Goal: Task Accomplishment & Management: Use online tool/utility

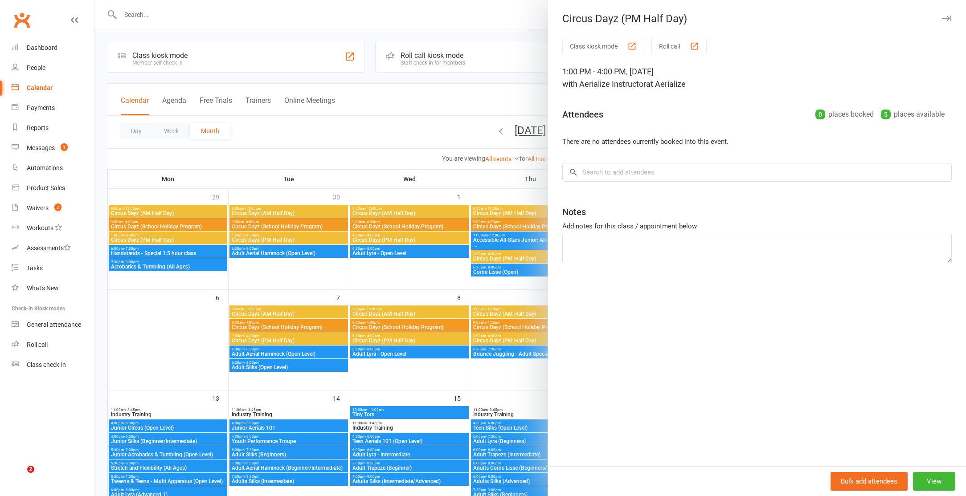
click at [175, 13] on div at bounding box center [530, 248] width 872 height 496
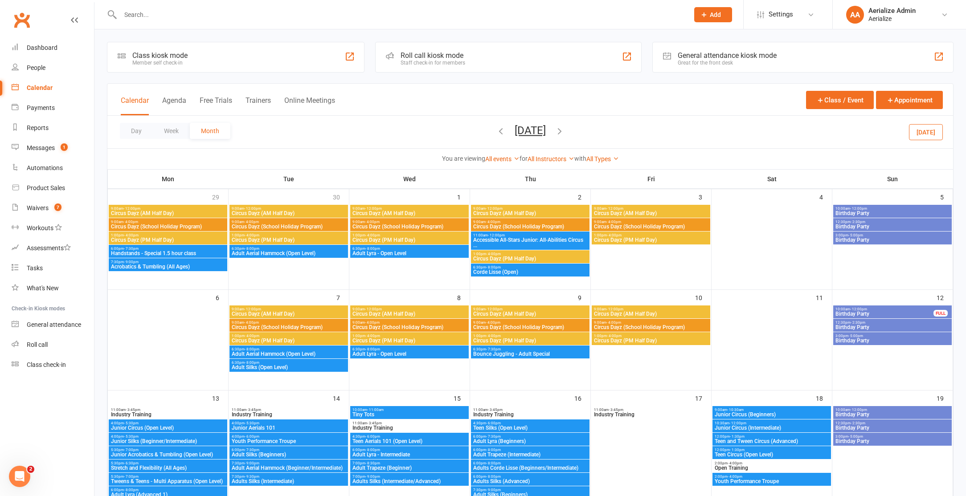
click at [145, 12] on input "text" at bounding box center [400, 14] width 565 height 12
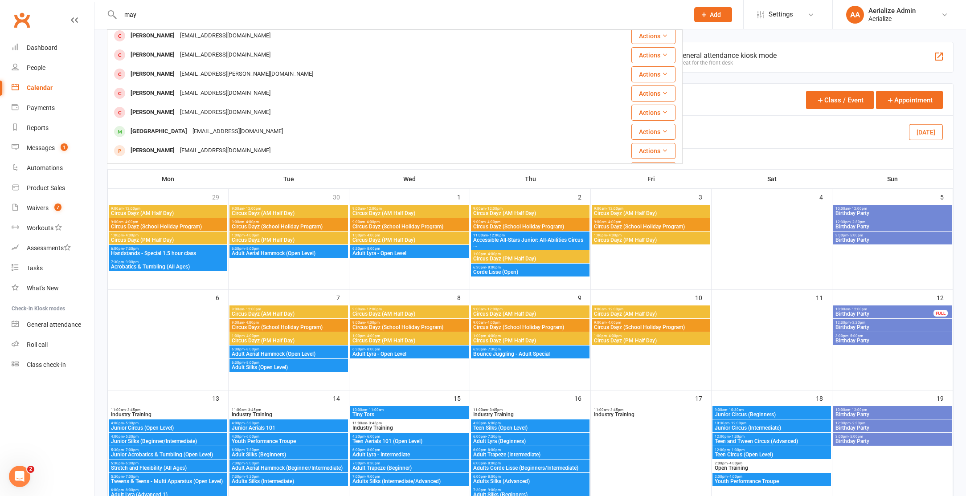
scroll to position [72, 0]
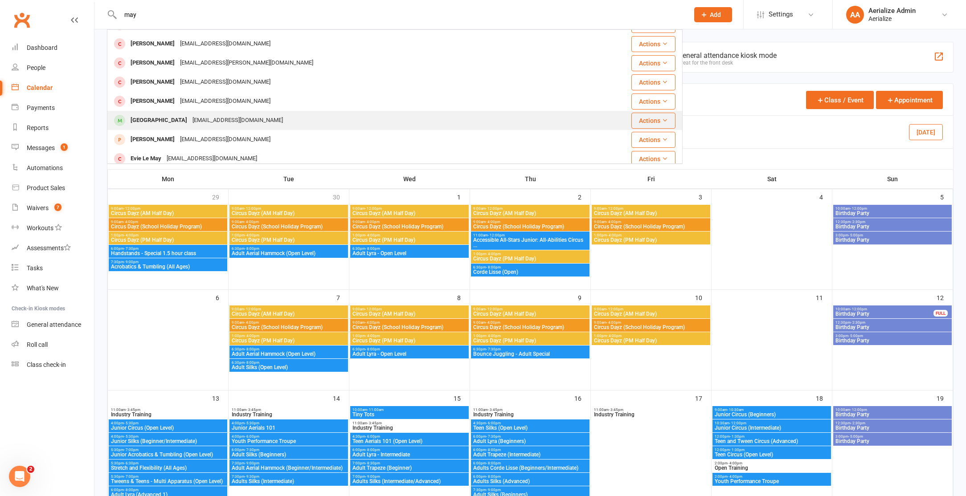
type input "may"
click at [191, 116] on div "mayleah.h@gmail.com" at bounding box center [238, 120] width 96 height 13
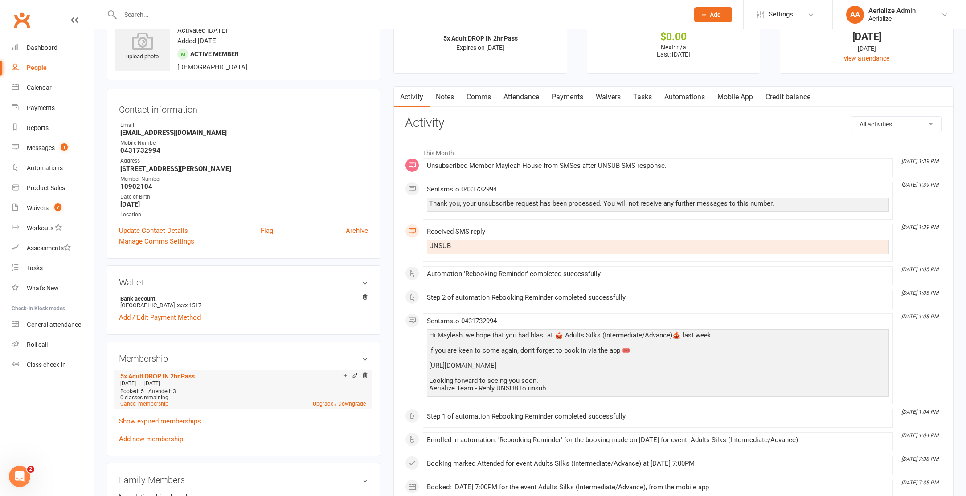
scroll to position [60, 0]
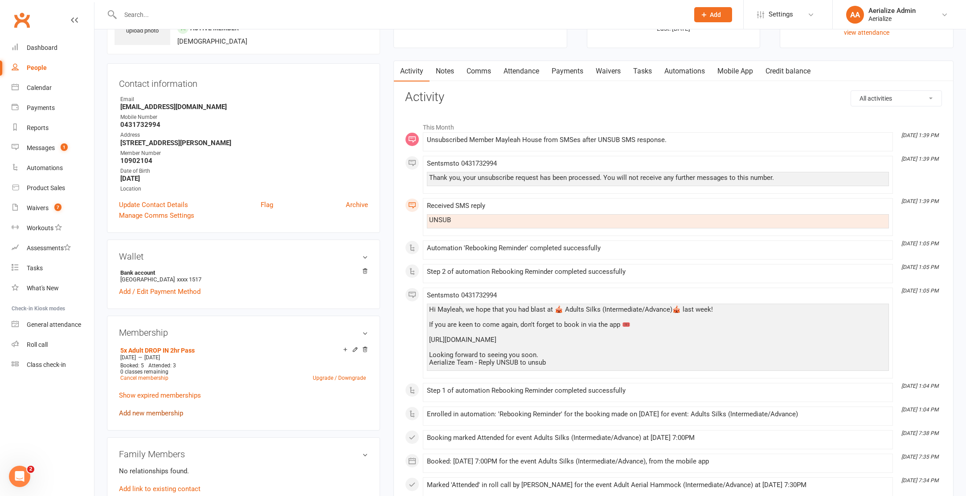
click at [162, 412] on link "Add new membership" at bounding box center [151, 414] width 64 height 8
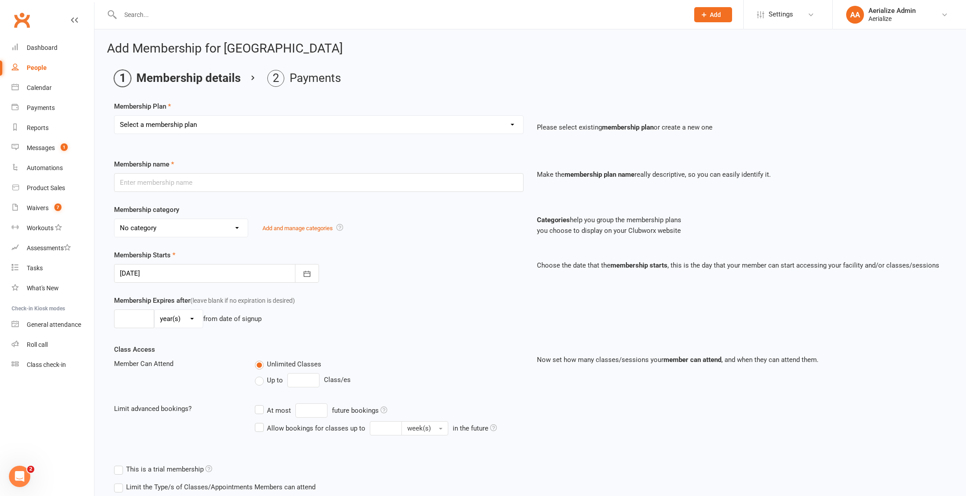
click at [209, 126] on select "Select a membership plan Create new Membership Plan Tiny Tots DROP IN Tiny Tots…" at bounding box center [319, 125] width 409 height 18
select select "12"
click at [115, 116] on select "Select a membership plan Create new Membership Plan Tiny Tots DROP IN Tiny Tots…" at bounding box center [319, 125] width 409 height 18
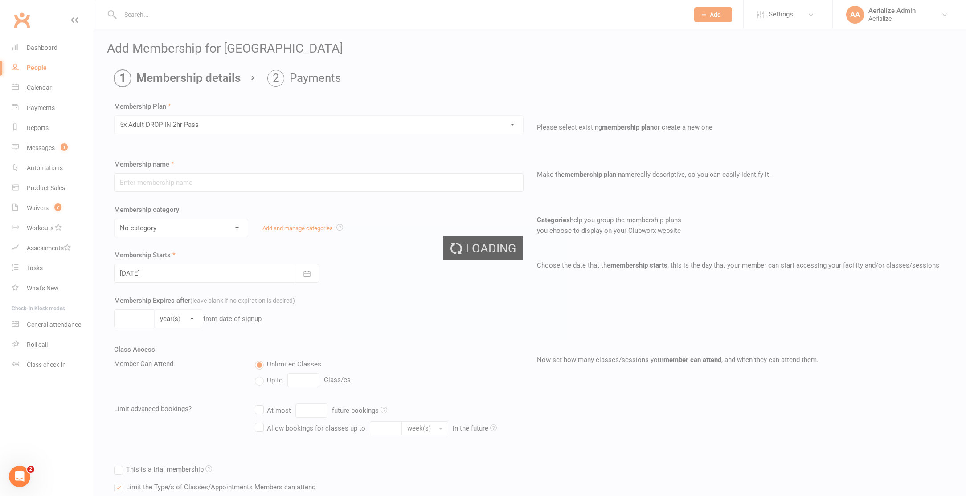
type input "5x Adult DROP IN 2hr Pass"
select select "4"
type input "3"
select select "2"
type input "5"
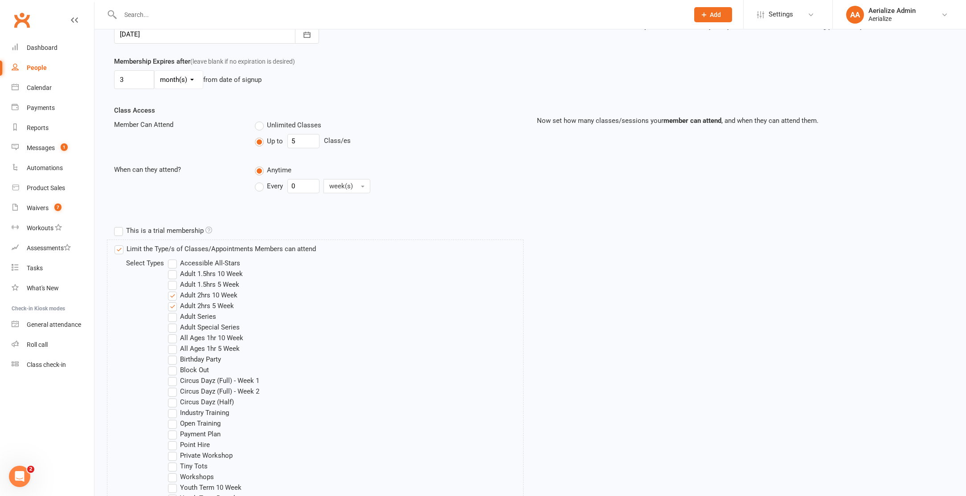
scroll to position [451, 0]
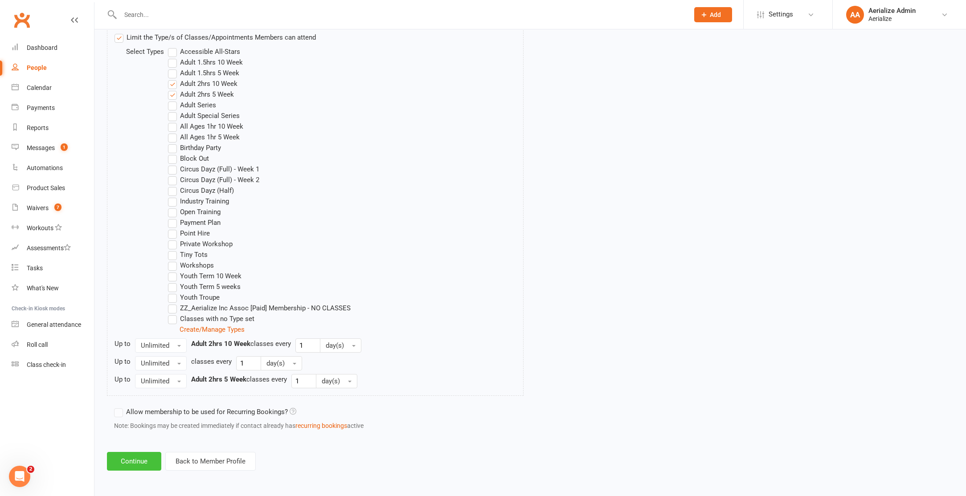
click at [144, 463] on button "Continue" at bounding box center [134, 461] width 54 height 19
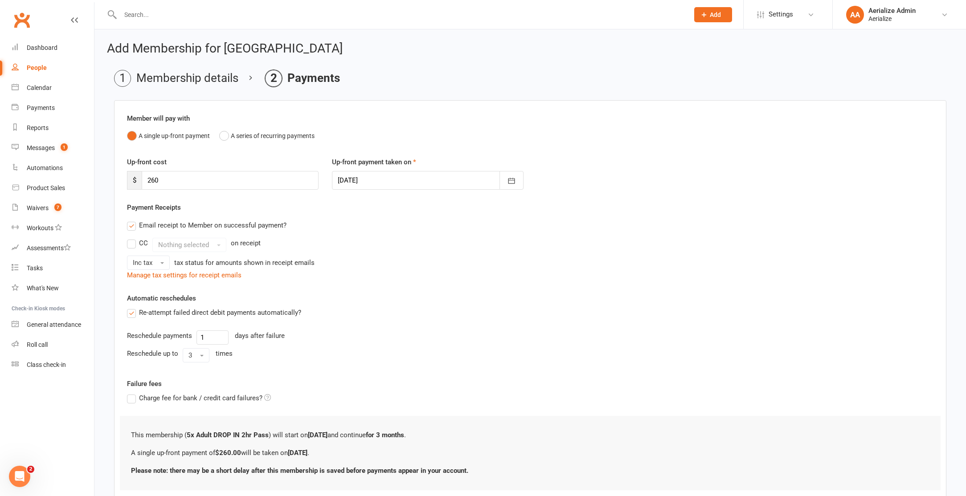
scroll to position [60, 0]
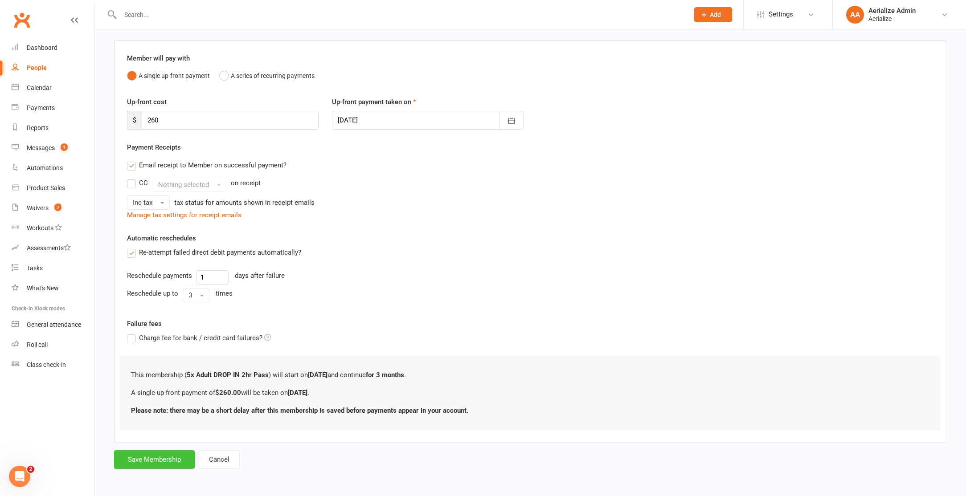
click at [164, 461] on button "Save Membership" at bounding box center [154, 460] width 81 height 19
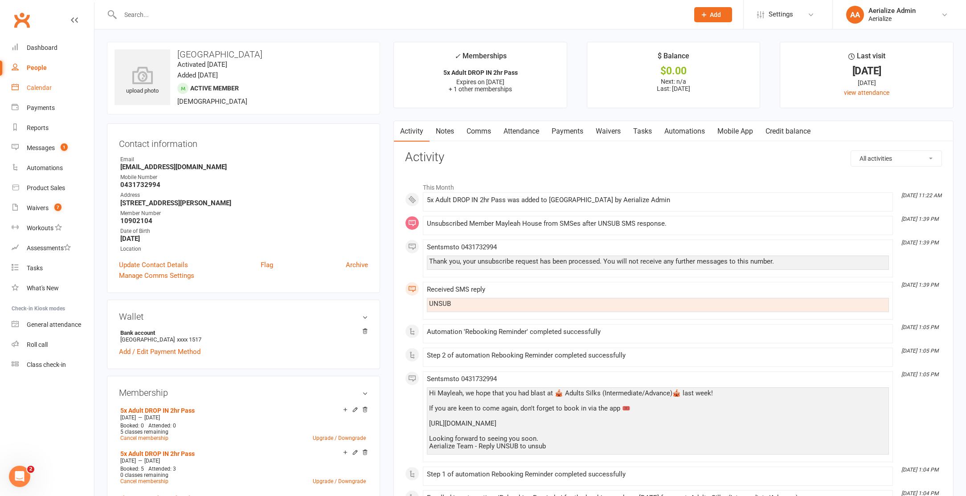
click at [43, 87] on div "Calendar" at bounding box center [39, 87] width 25 height 7
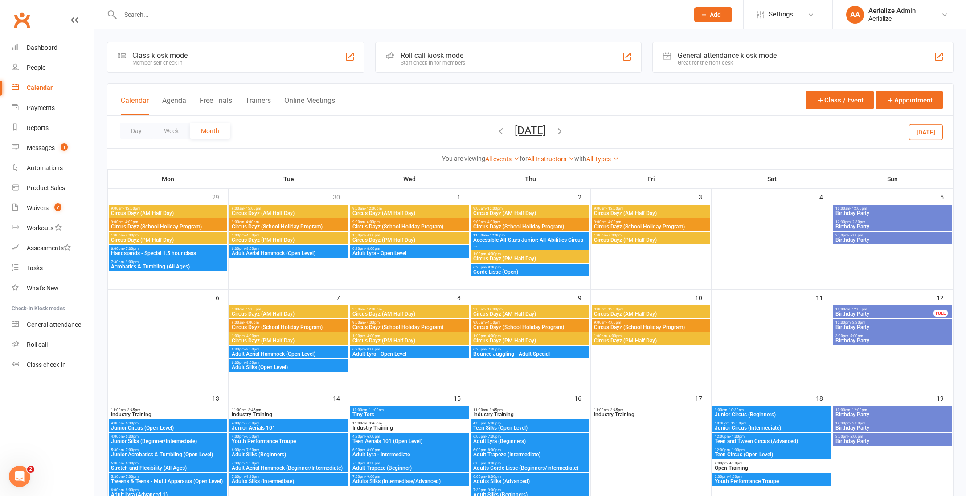
click at [496, 130] on icon "button" at bounding box center [501, 131] width 10 height 10
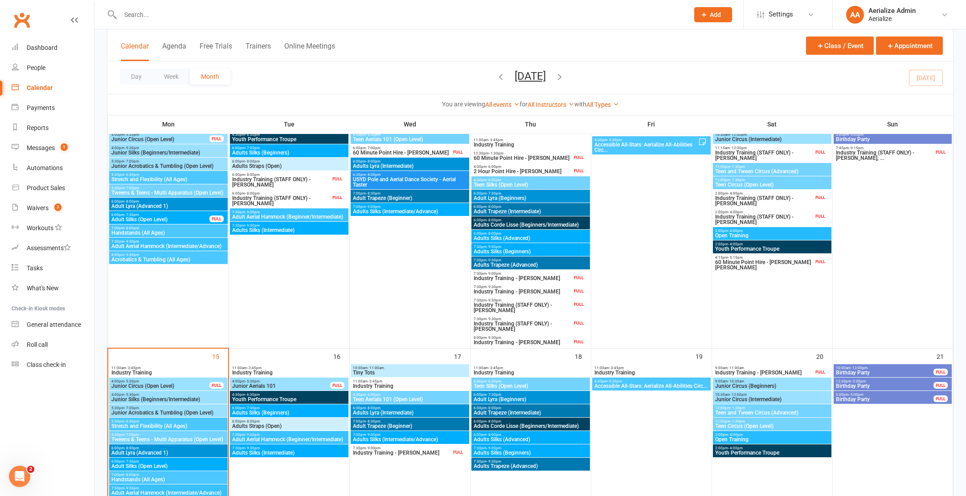
scroll to position [435, 0]
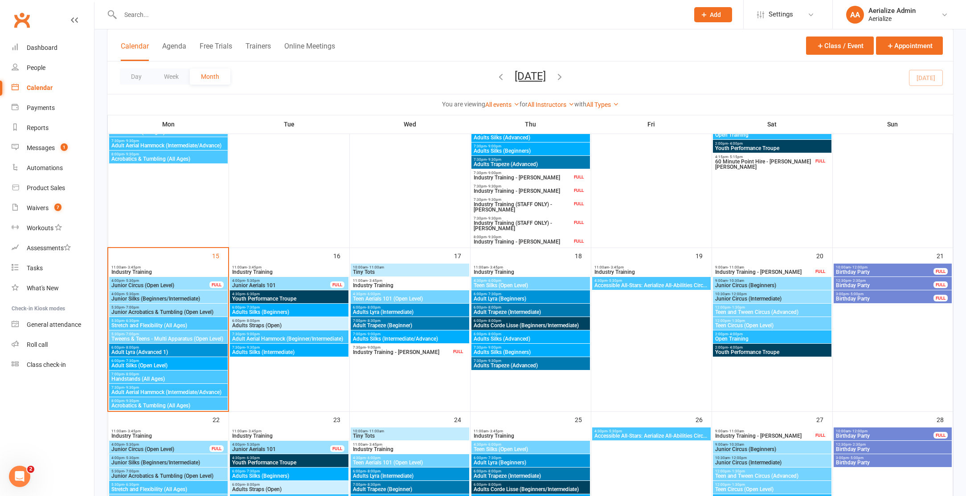
click at [154, 388] on span "7:30pm - 9:30pm" at bounding box center [168, 388] width 115 height 4
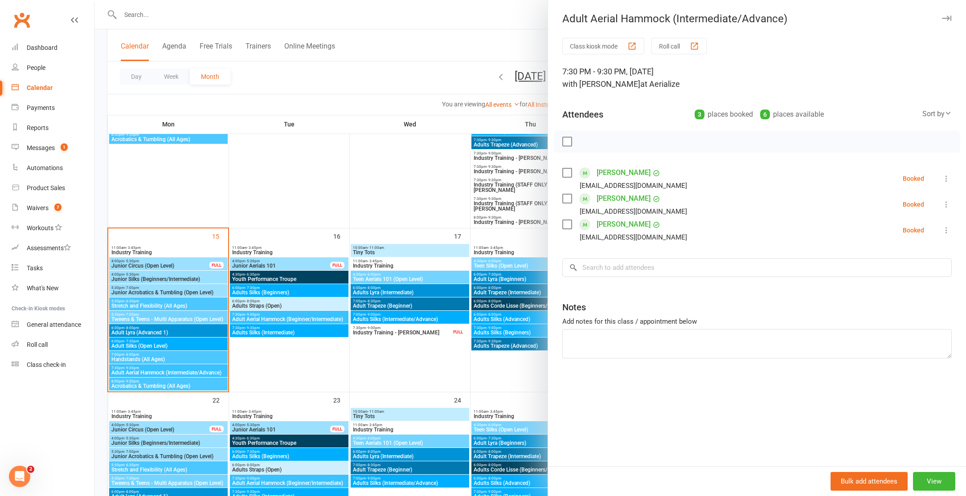
scroll to position [459, 0]
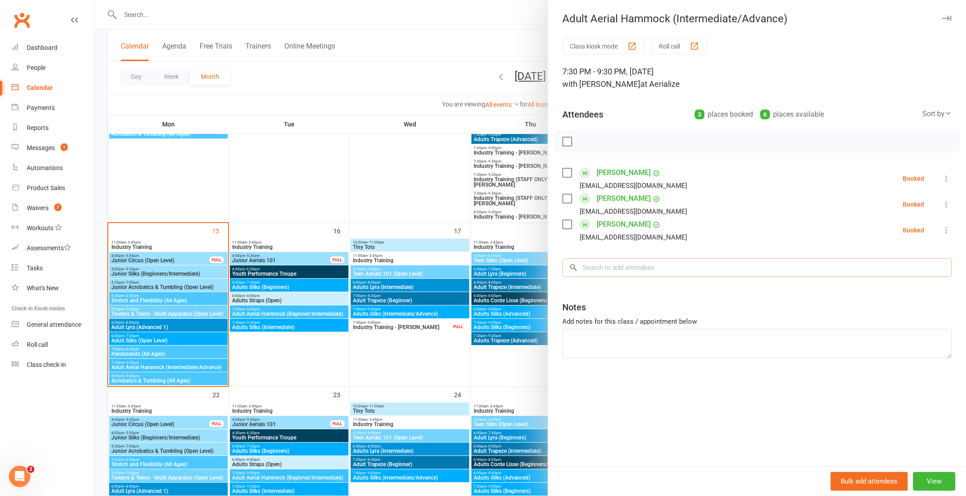
click at [607, 269] on input "search" at bounding box center [757, 267] width 390 height 19
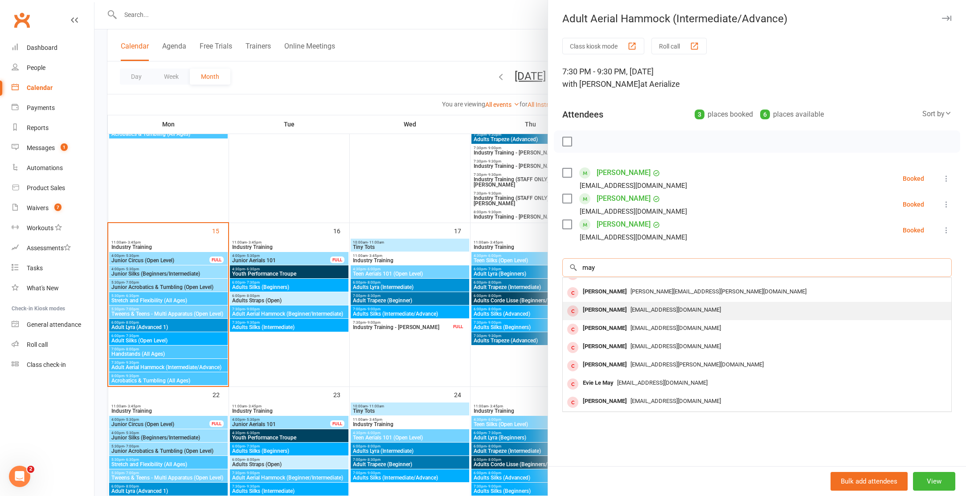
scroll to position [0, 0]
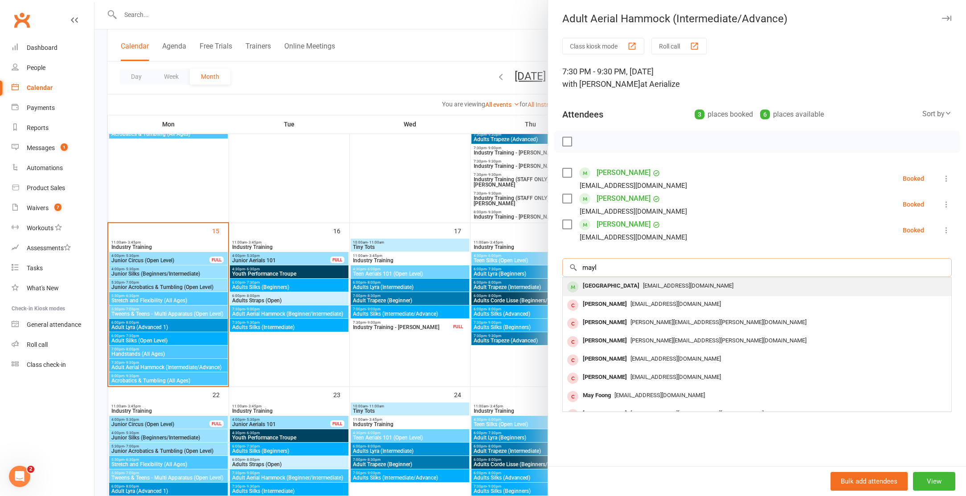
type input "mayl"
click at [623, 286] on div "Mayleah House" at bounding box center [611, 286] width 64 height 13
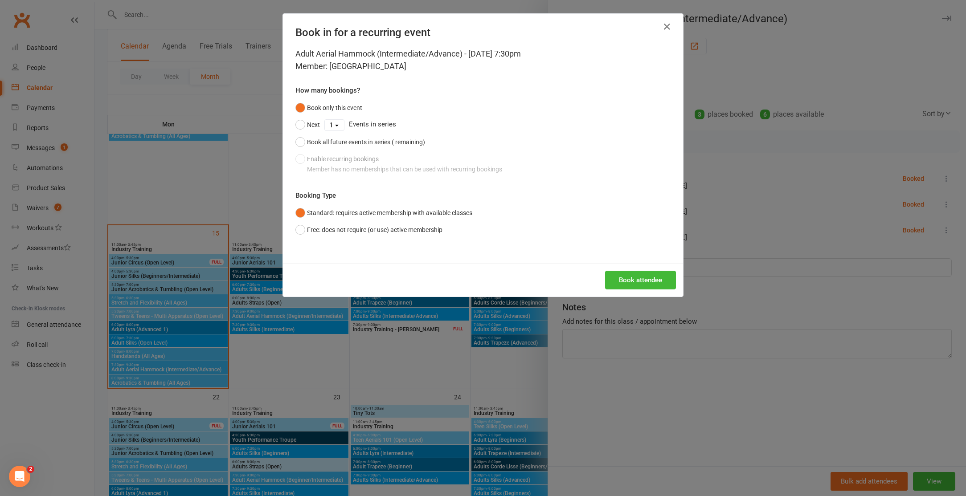
scroll to position [459, 0]
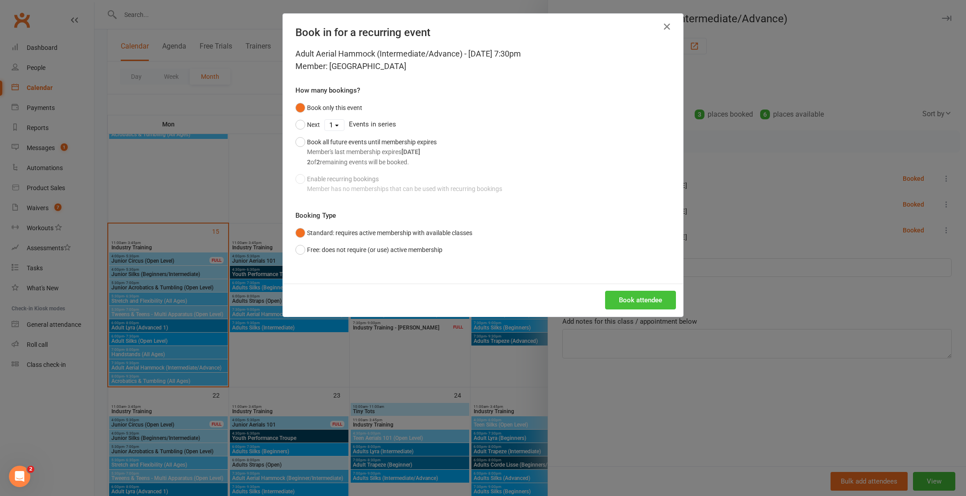
click at [638, 303] on button "Book attendee" at bounding box center [640, 300] width 71 height 19
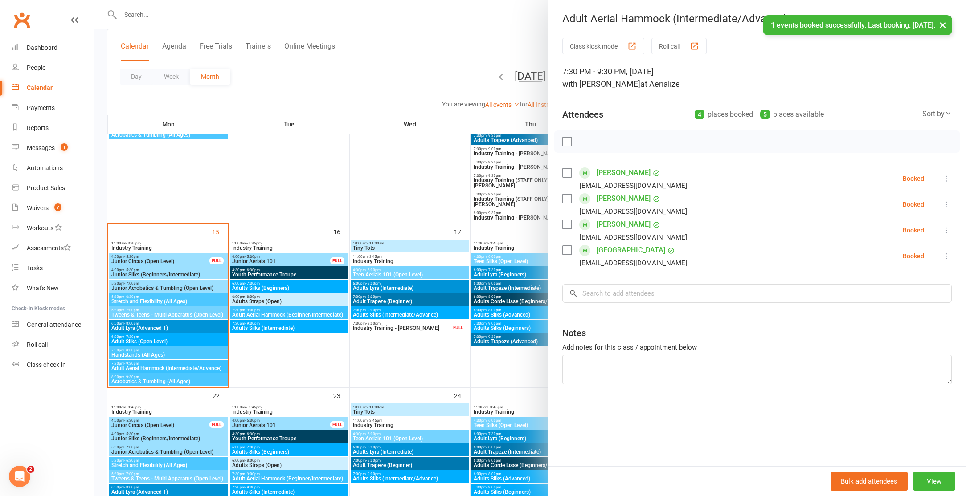
click at [389, 314] on div at bounding box center [530, 248] width 872 height 496
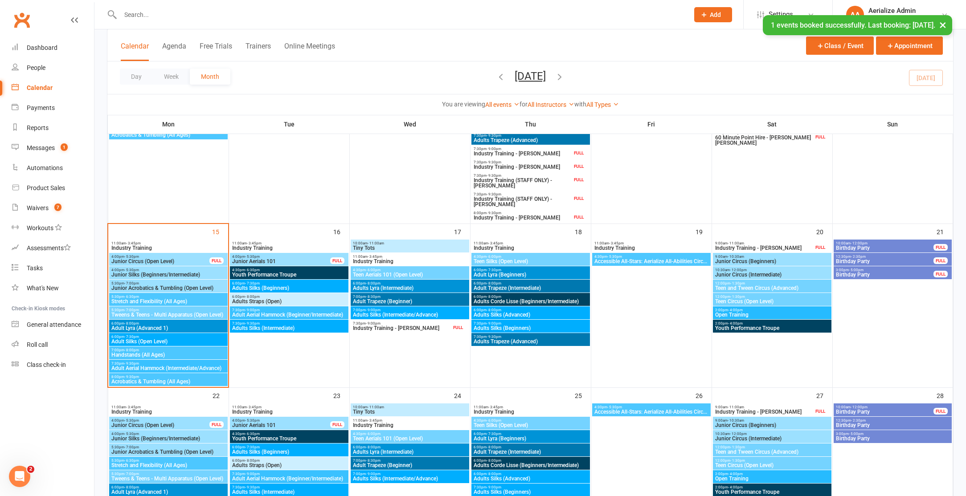
click at [388, 314] on span "Adults Silks (Intermediate/Advance)" at bounding box center [410, 314] width 115 height 5
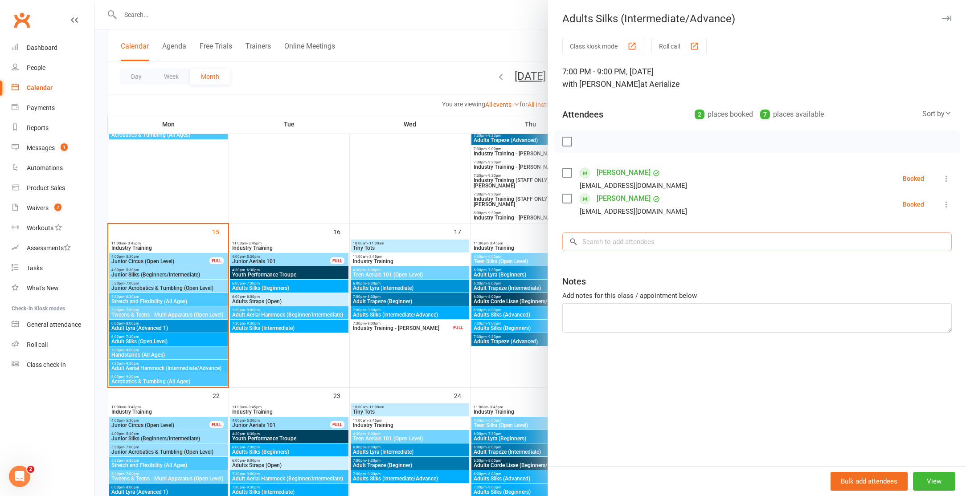
click at [655, 244] on input "search" at bounding box center [757, 242] width 390 height 19
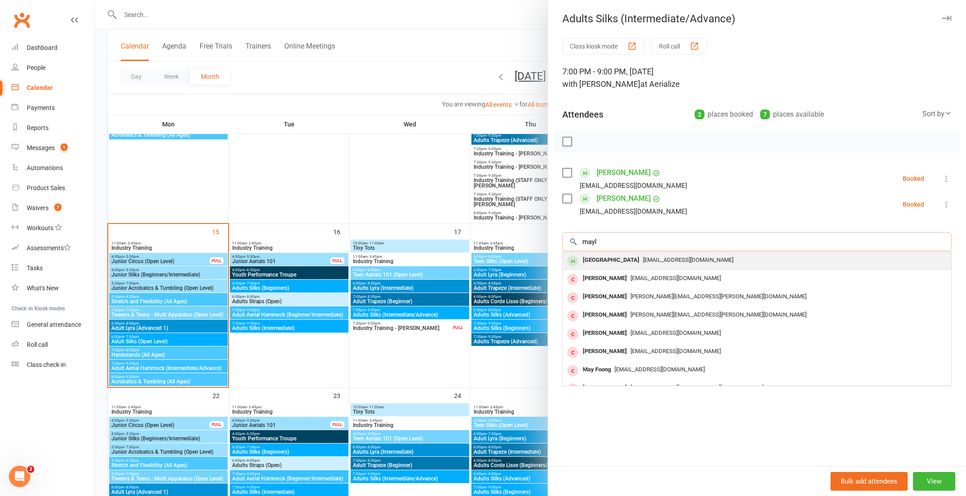
type input "mayl"
click at [658, 266] on div "mayleah.h@gmail.com" at bounding box center [756, 260] width 381 height 13
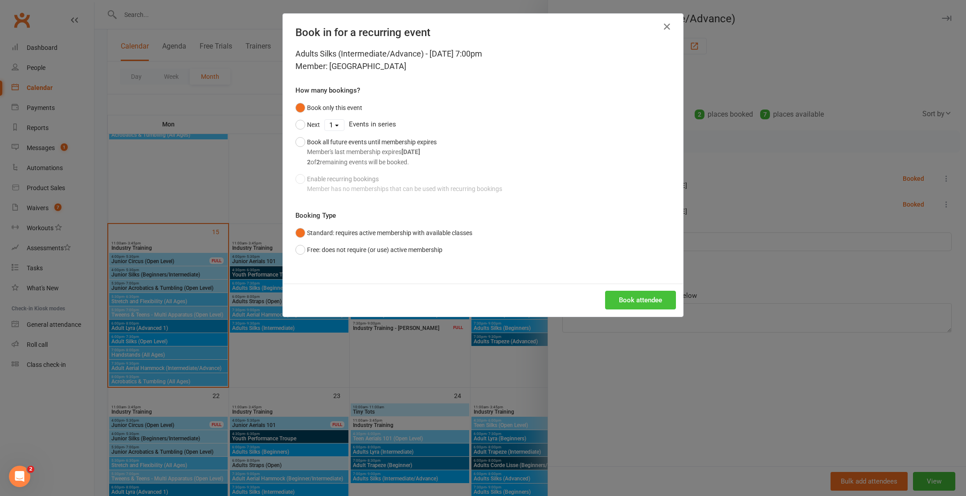
click at [640, 299] on button "Book attendee" at bounding box center [640, 300] width 71 height 19
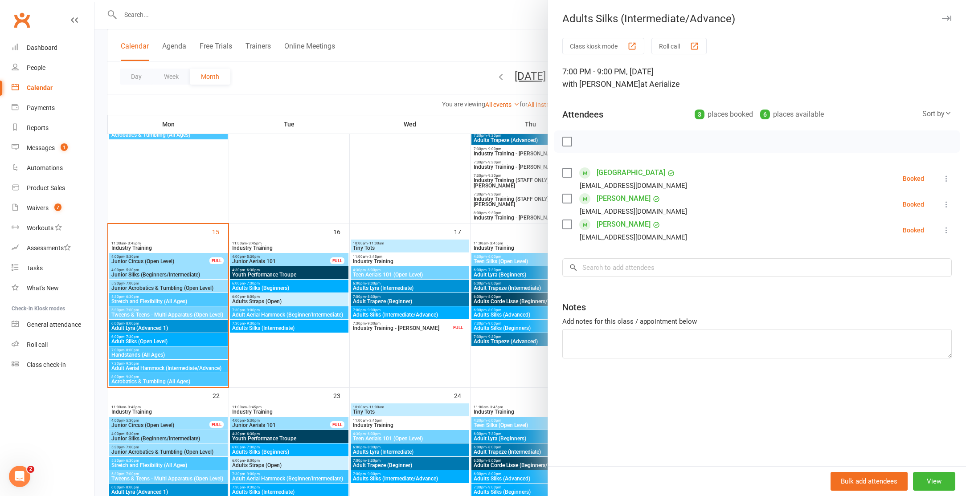
drag, startPoint x: 158, startPoint y: 9, endPoint x: 159, endPoint y: 15, distance: 5.5
click at [158, 10] on div at bounding box center [530, 248] width 872 height 496
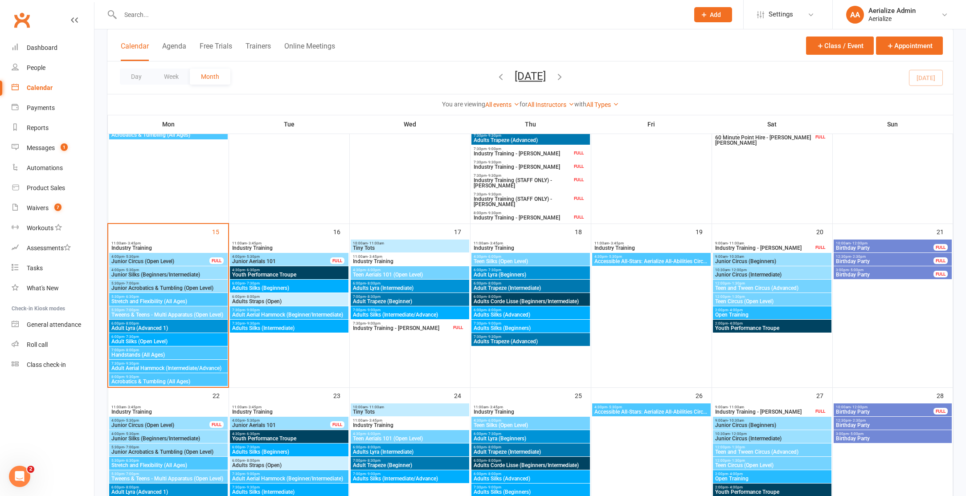
click at [158, 19] on input "text" at bounding box center [400, 14] width 565 height 12
paste input "Aoife Kearney"
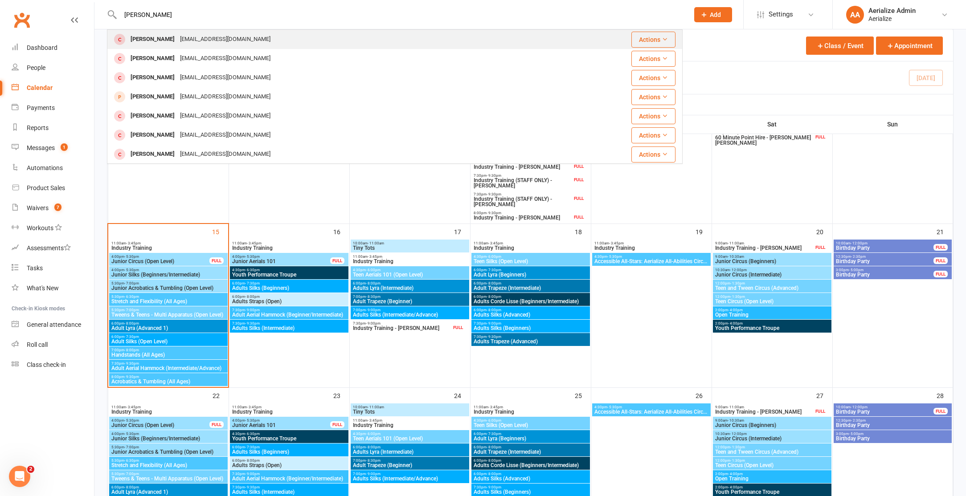
type input "Aoife Kearney"
click at [168, 36] on div "Aoife Kearney" at bounding box center [152, 39] width 49 height 13
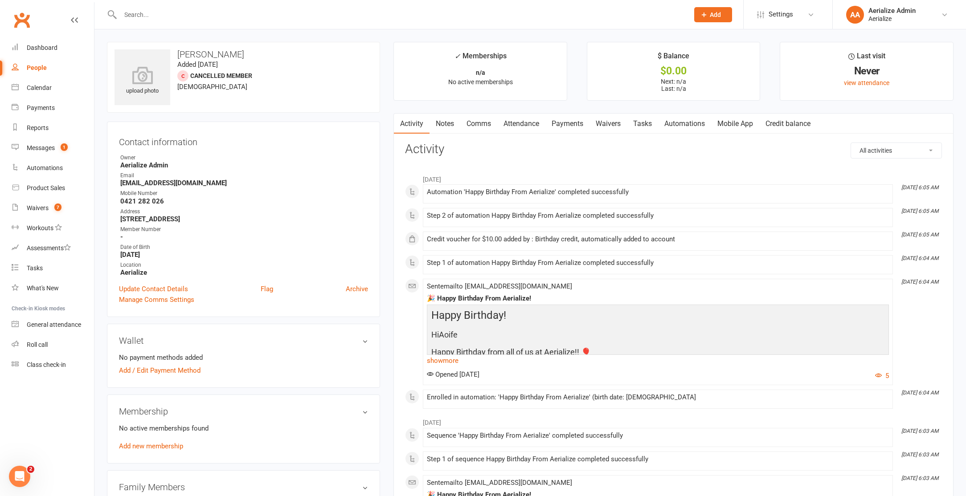
click at [609, 125] on link "Waivers" at bounding box center [608, 124] width 37 height 21
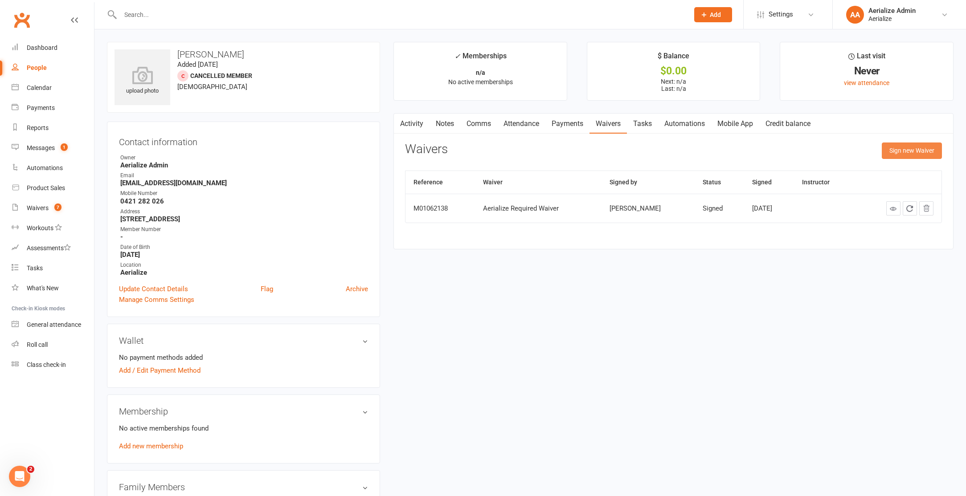
click at [906, 152] on button "Sign new Waiver" at bounding box center [912, 151] width 60 height 16
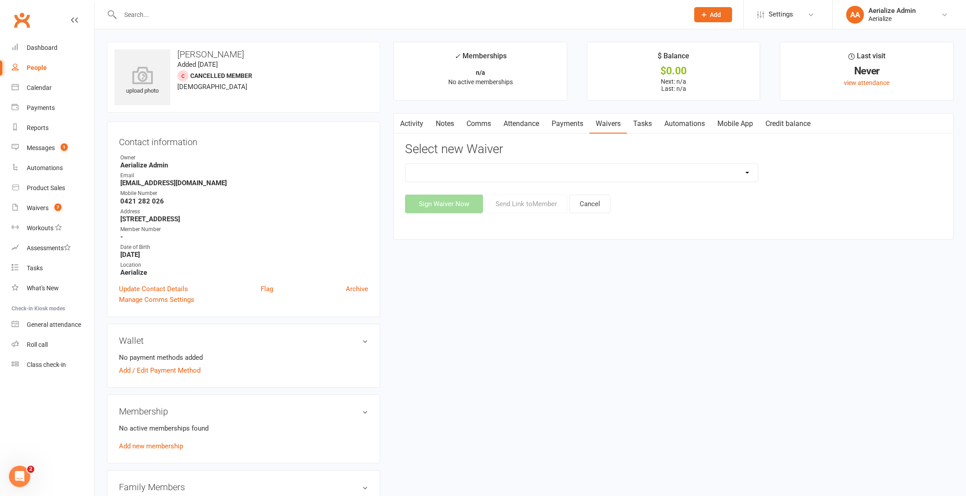
click at [750, 172] on select "Aerialize Birthday Party Waiver - Adults with Dependents Aerialize External Wor…" at bounding box center [582, 173] width 353 height 18
select select "12479"
click at [406, 164] on select "Aerialize Birthday Party Waiver - Adults with Dependents Aerialize External Wor…" at bounding box center [582, 173] width 353 height 18
click at [522, 205] on button "Send Link to Member" at bounding box center [526, 204] width 82 height 19
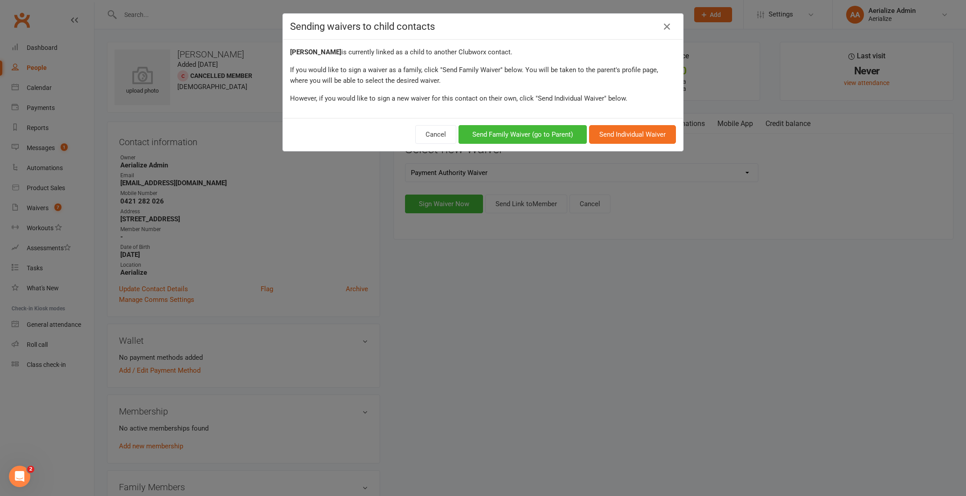
click at [533, 339] on div "Sending waivers to child contacts Aoife Kearney is currently linked as a child …" at bounding box center [483, 248] width 966 height 496
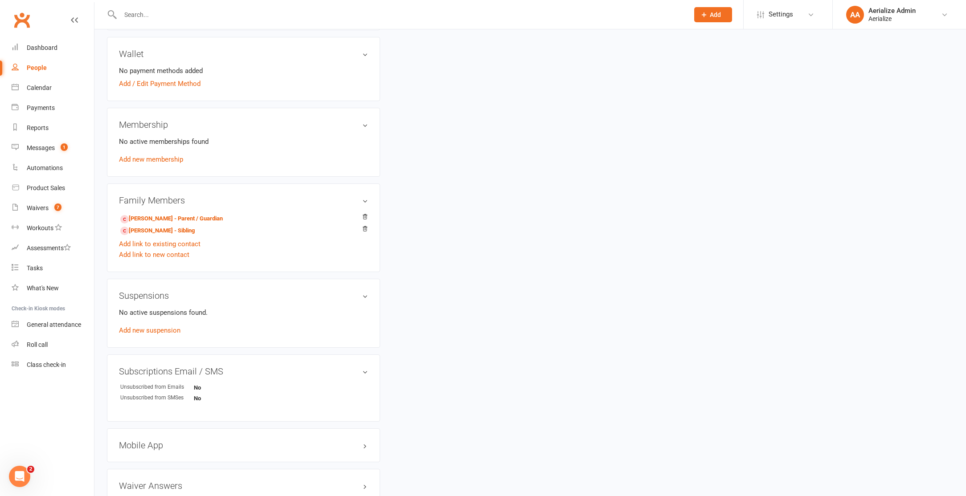
scroll to position [375, 0]
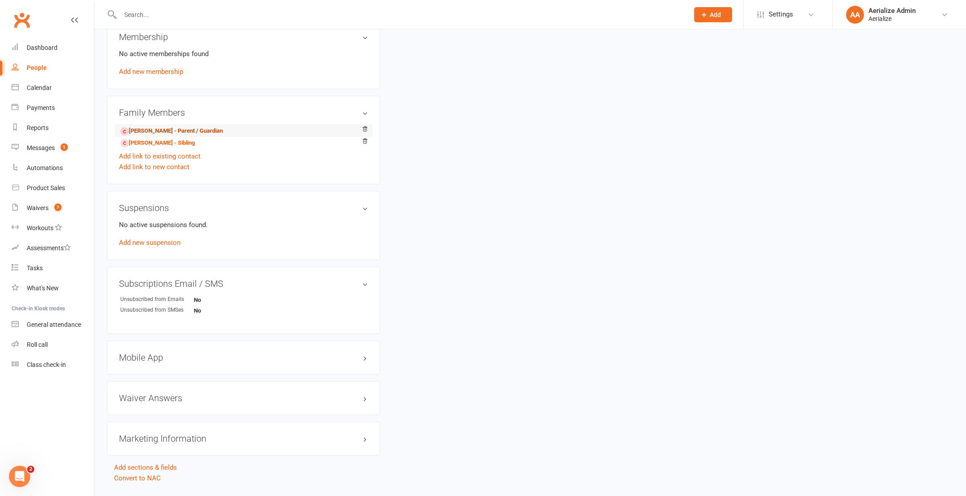
click at [164, 129] on link "Stephanie Lawson - Parent / Guardian" at bounding box center [171, 131] width 103 height 9
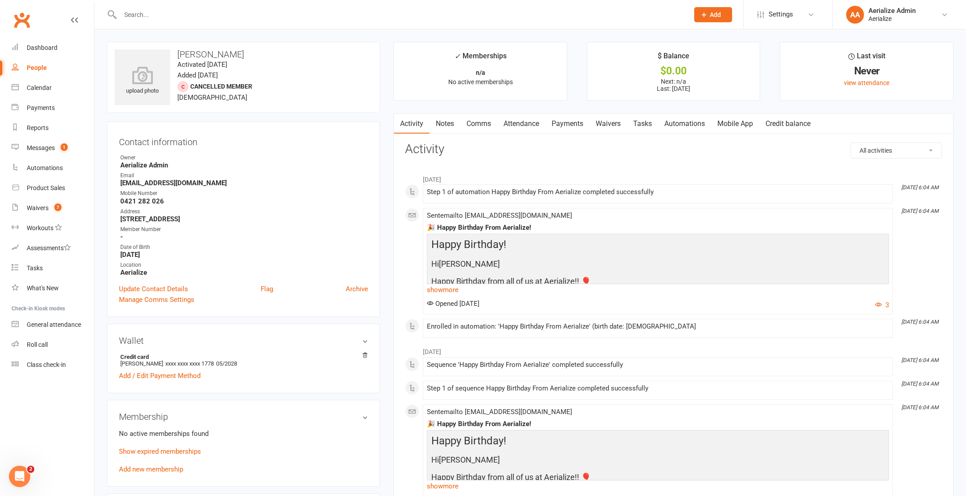
click at [602, 120] on link "Waivers" at bounding box center [608, 124] width 37 height 21
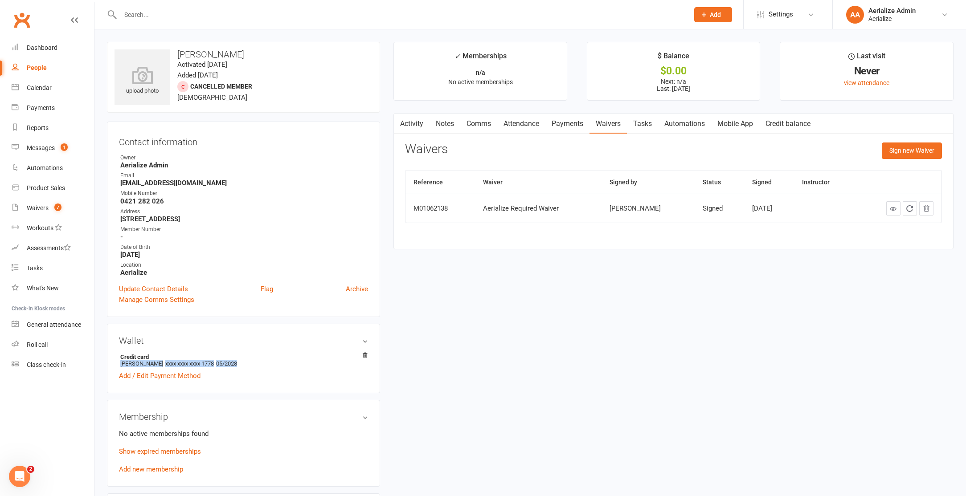
drag, startPoint x: 241, startPoint y: 360, endPoint x: 117, endPoint y: 360, distance: 123.5
click at [118, 360] on div "Wallet Credit card James Kearney xxxx xxxx xxxx 1778 05/2028 Add / Edit Payment…" at bounding box center [243, 359] width 273 height 70
copy li "James Kearney xxxx xxxx xxxx 1778 05/2028"
click at [152, 21] on div at bounding box center [395, 14] width 576 height 29
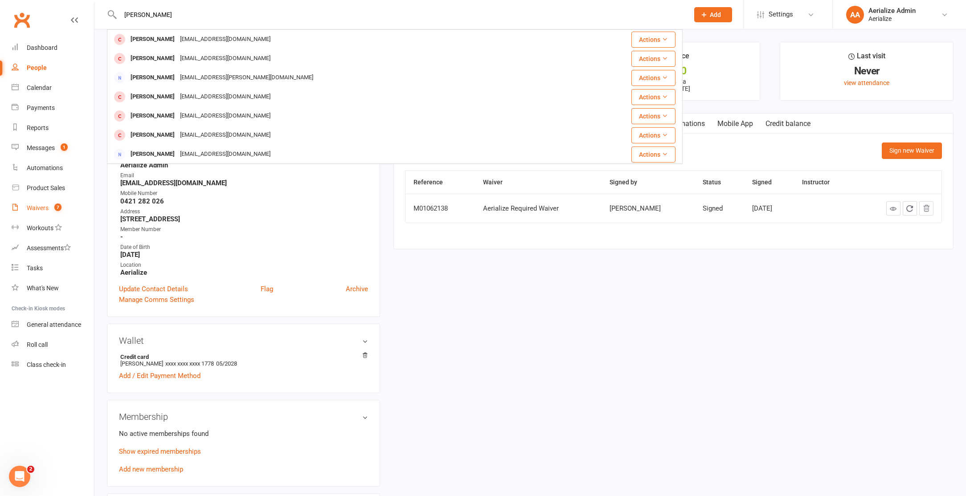
type input "James Buster"
click at [44, 209] on div "Waivers" at bounding box center [38, 208] width 22 height 7
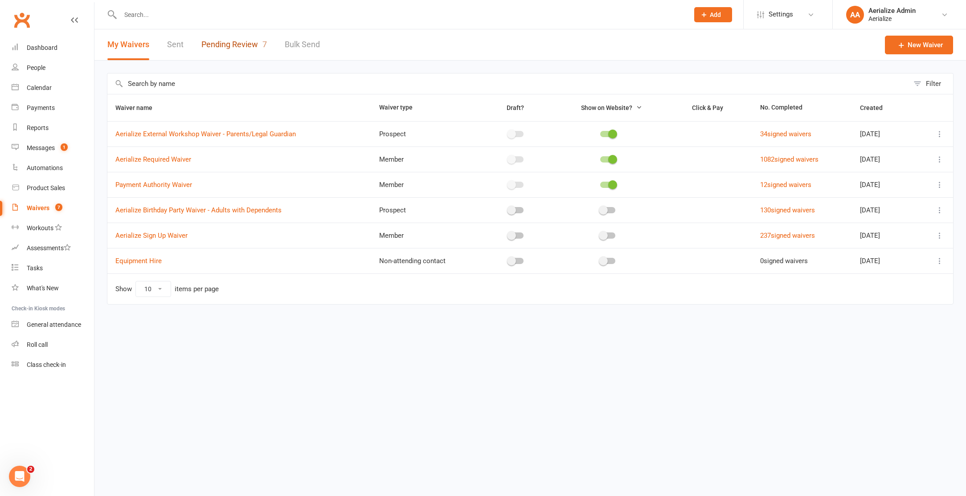
click at [242, 45] on link "Pending Review 7" at bounding box center [234, 44] width 66 height 31
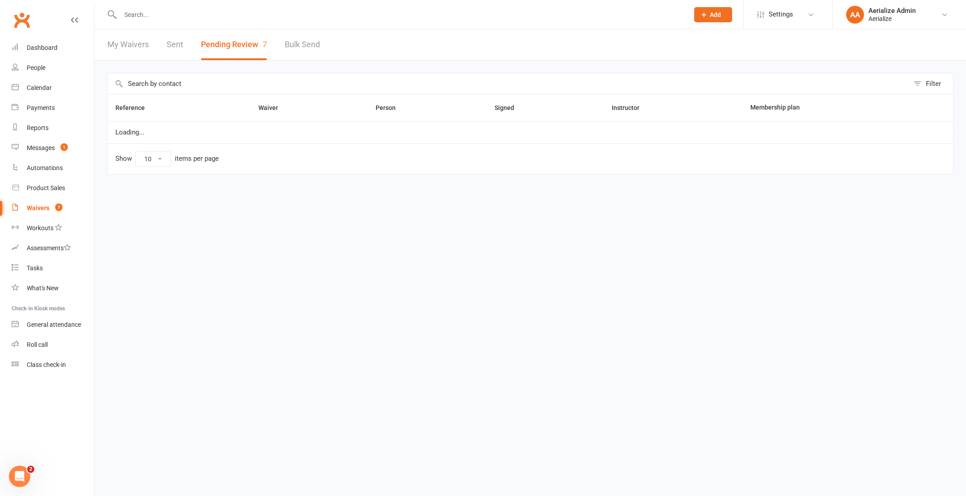
select select "100"
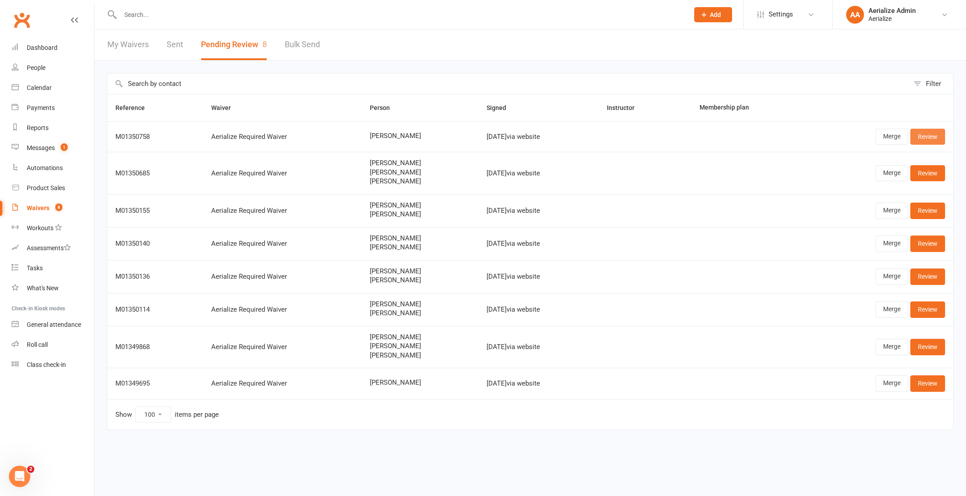
click at [924, 136] on link "Review" at bounding box center [928, 137] width 35 height 16
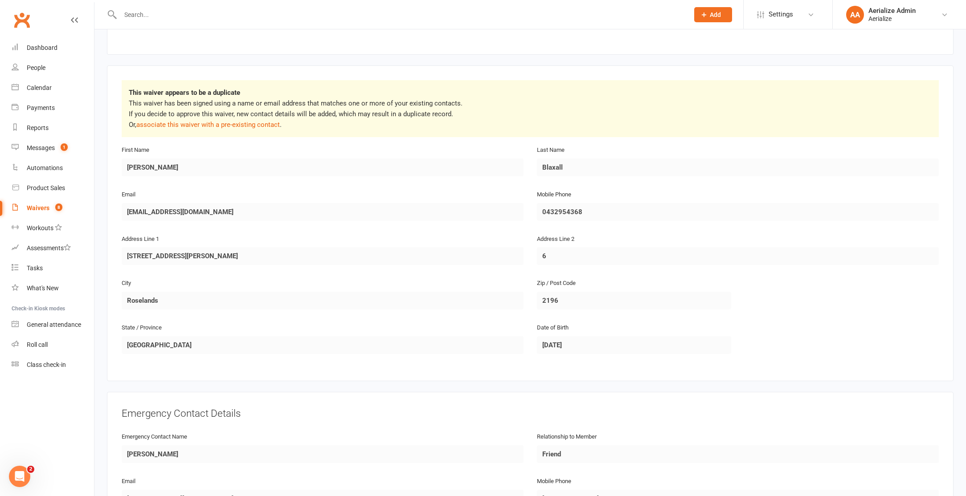
scroll to position [94, 0]
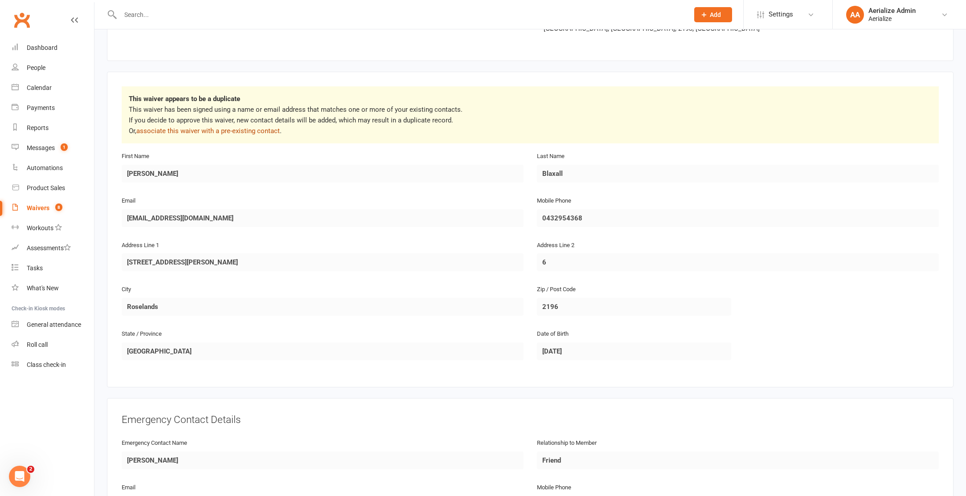
click at [209, 131] on link "associate this waiver with a pre-existing contact" at bounding box center [208, 131] width 144 height 8
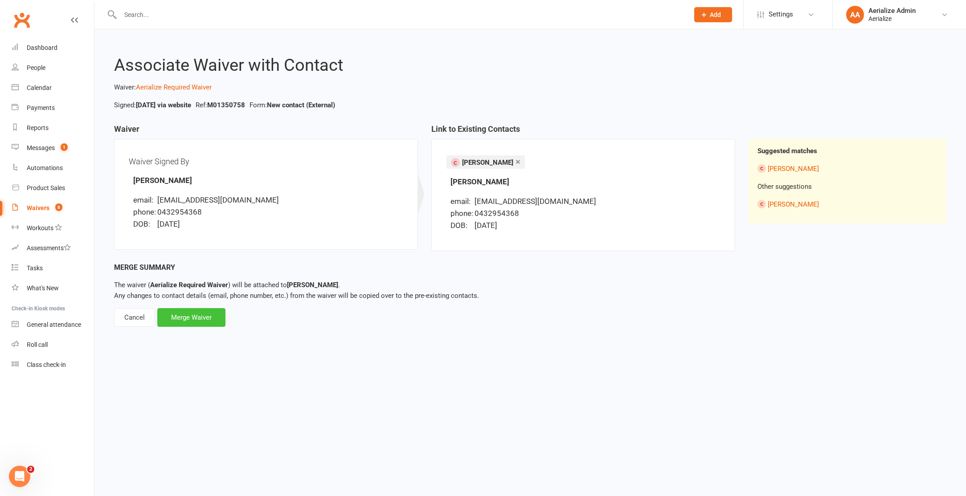
click at [176, 319] on div "Merge Waiver" at bounding box center [191, 317] width 68 height 19
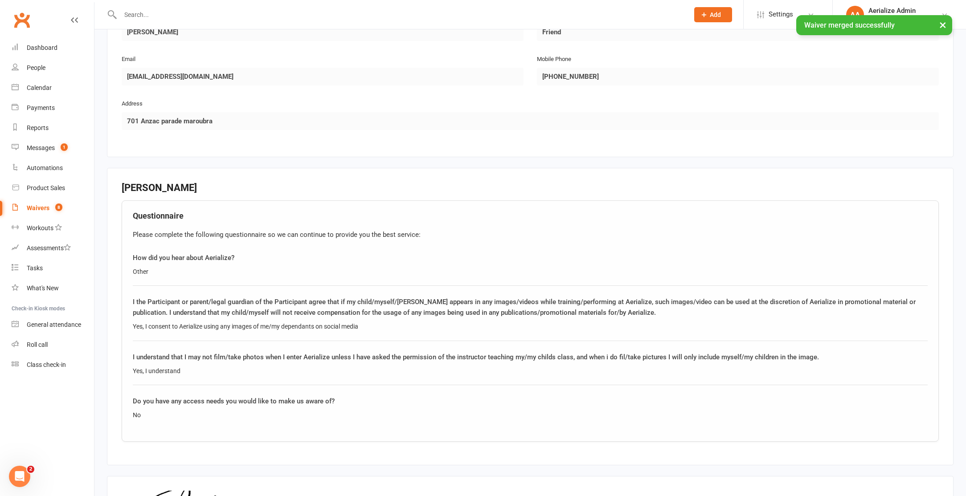
scroll to position [605, 0]
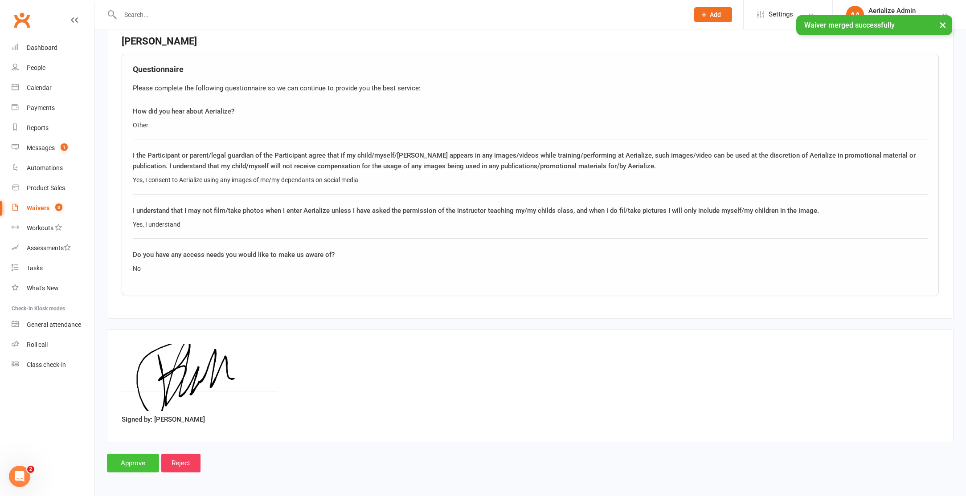
click at [134, 463] on input "Approve" at bounding box center [133, 463] width 52 height 19
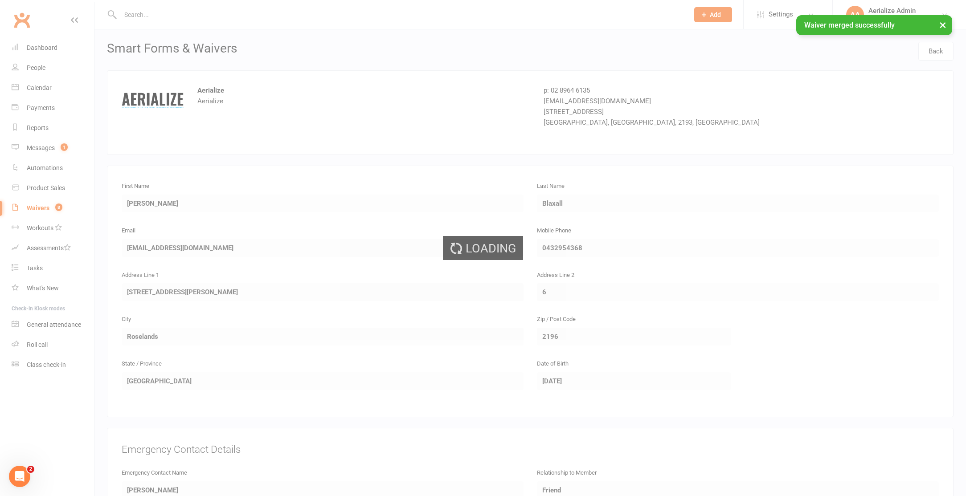
select select "100"
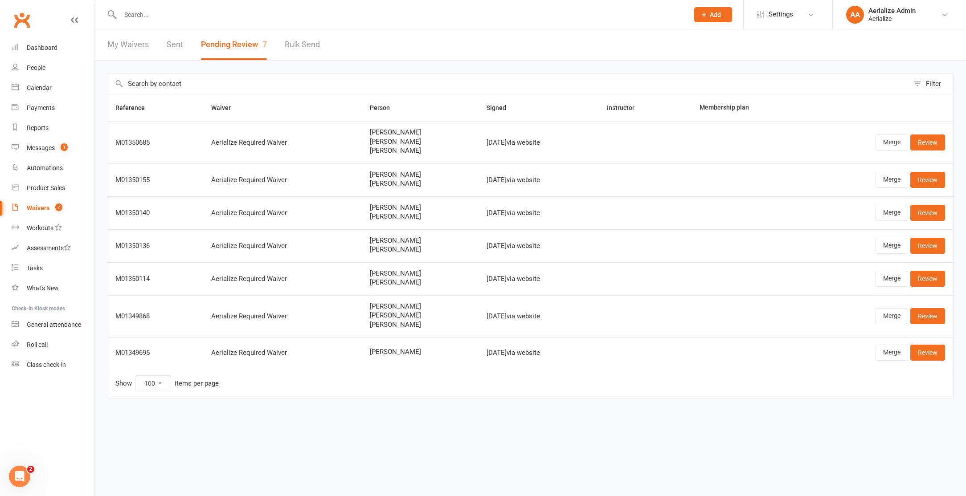
click at [138, 17] on input "text" at bounding box center [400, 14] width 565 height 12
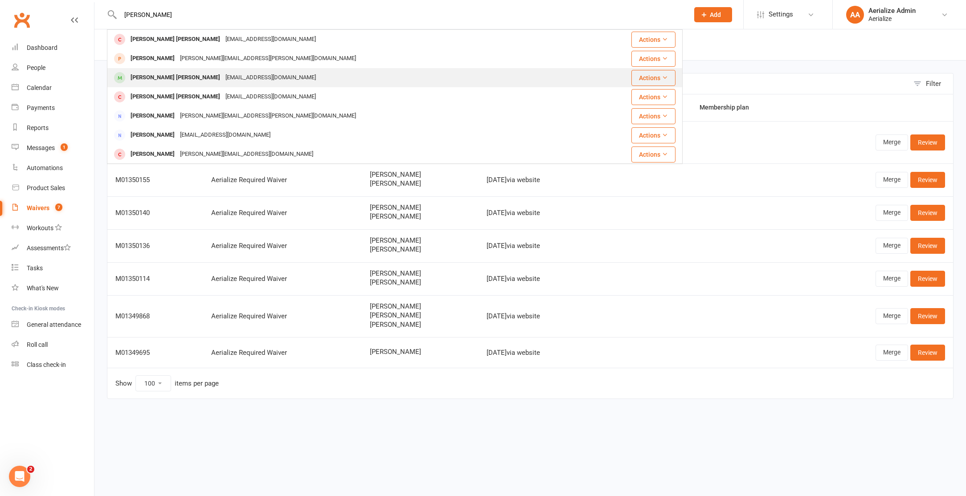
type input "marley"
click at [160, 74] on div "Marley Young" at bounding box center [175, 77] width 95 height 13
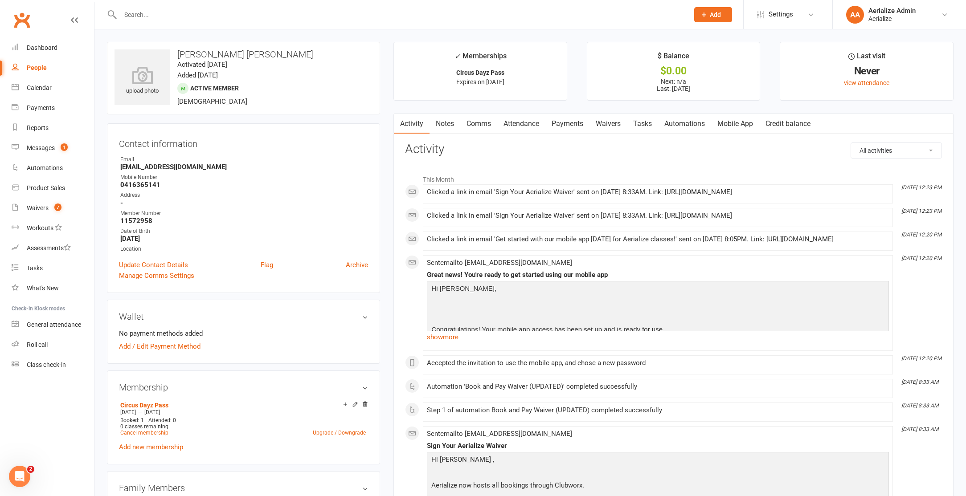
click at [156, 16] on input "text" at bounding box center [400, 14] width 565 height 12
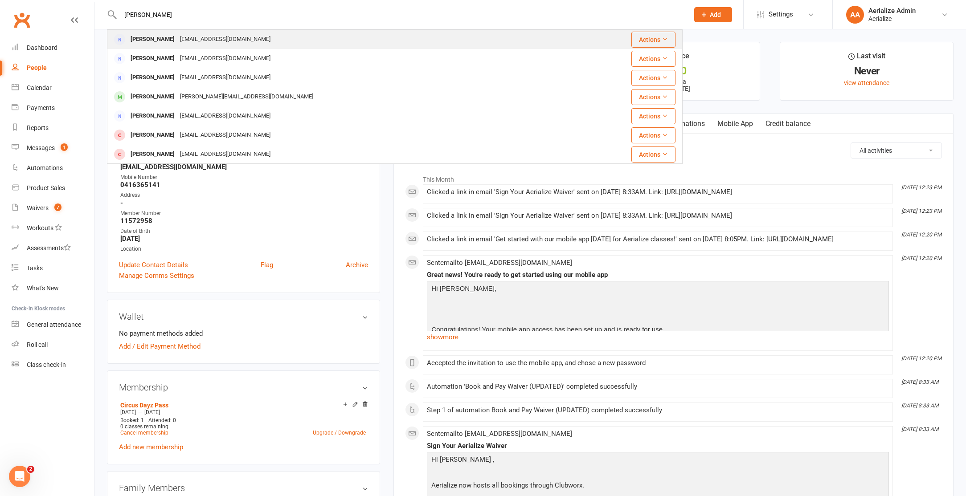
type input "stephanie young"
click at [208, 42] on div "steph_campisi@outlook.com" at bounding box center [225, 39] width 96 height 13
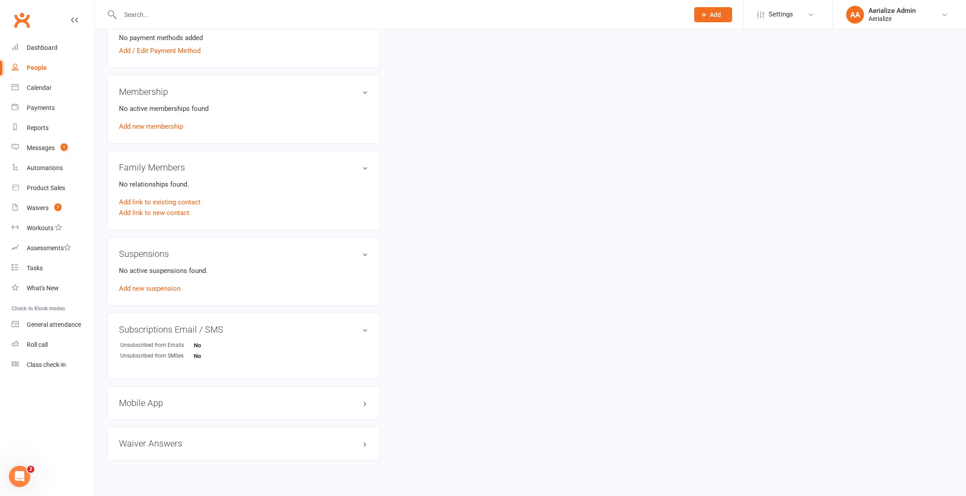
scroll to position [292, 0]
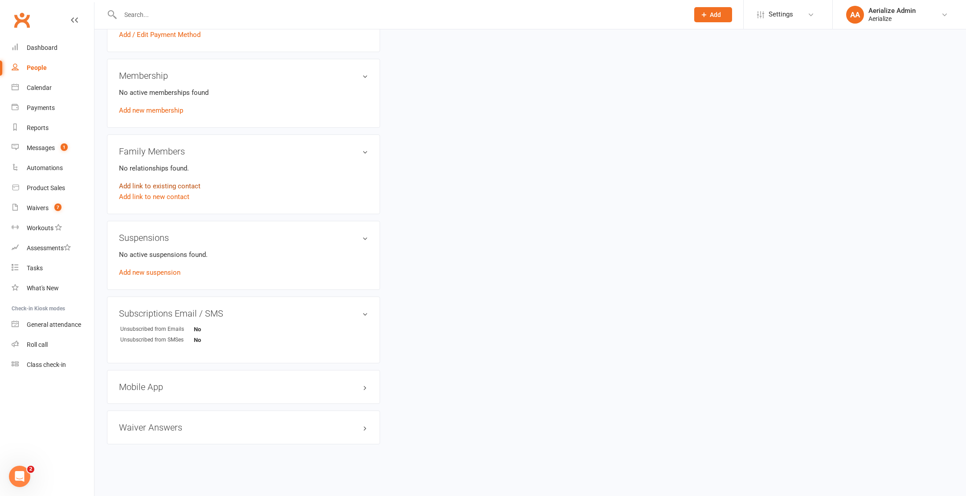
click at [163, 185] on link "Add link to existing contact" at bounding box center [160, 186] width 82 height 11
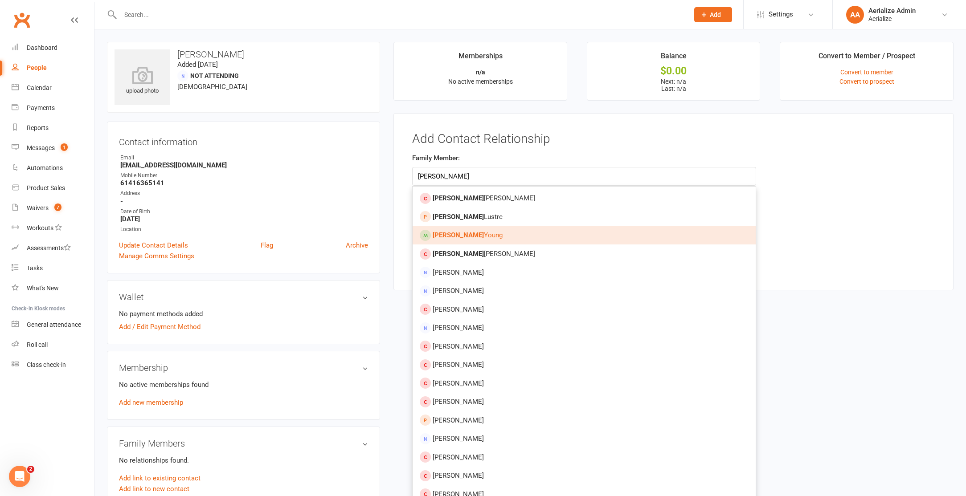
type input "marley"
click at [472, 238] on span "Marley Young" at bounding box center [468, 235] width 70 height 8
type input "Marley Young"
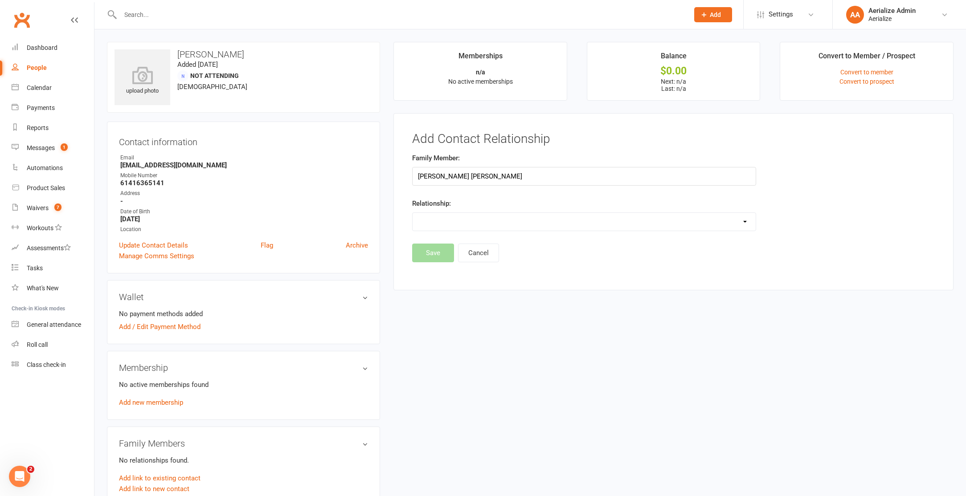
click at [463, 220] on select "Parent / Guardian Child Sibling (parent not in system) Spouse / Partner Cousin …" at bounding box center [584, 222] width 343 height 18
click at [413, 213] on select "Parent / Guardian Child Sibling (parent not in system) Spouse / Partner Cousin …" at bounding box center [584, 222] width 343 height 18
click at [471, 221] on select "Parent / Guardian Child Sibling (parent not in system) Spouse / Partner Cousin …" at bounding box center [584, 222] width 343 height 18
select select "1"
click at [413, 213] on select "Parent / Guardian Child Sibling (parent not in system) Spouse / Partner Cousin …" at bounding box center [584, 222] width 343 height 18
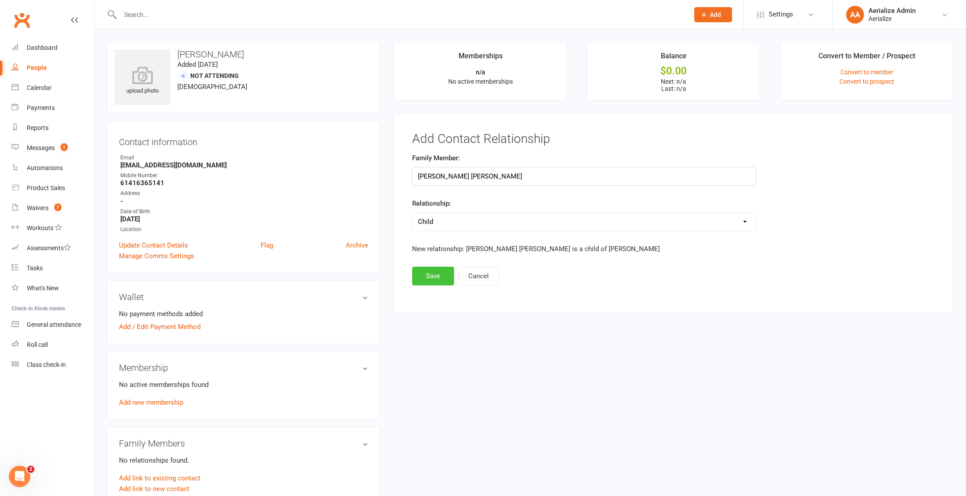
click at [435, 274] on button "Save" at bounding box center [433, 276] width 42 height 19
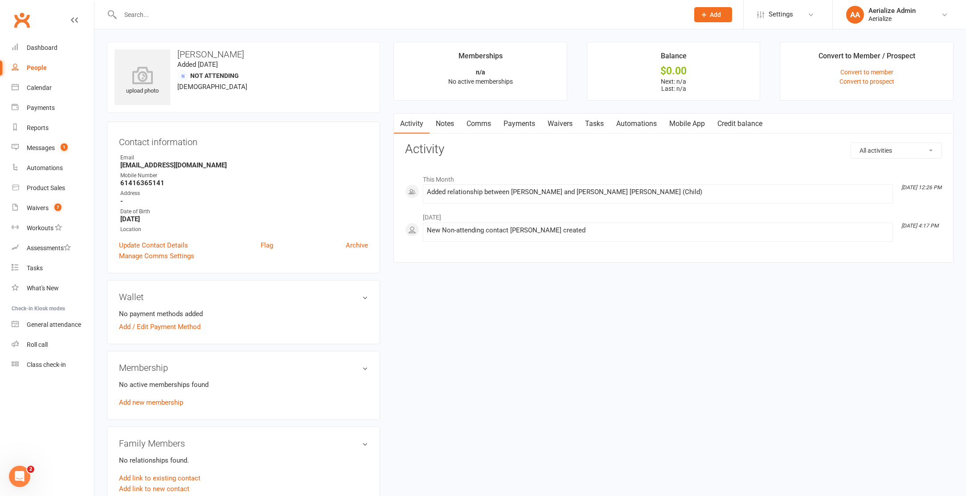
click at [165, 13] on input "text" at bounding box center [400, 14] width 565 height 12
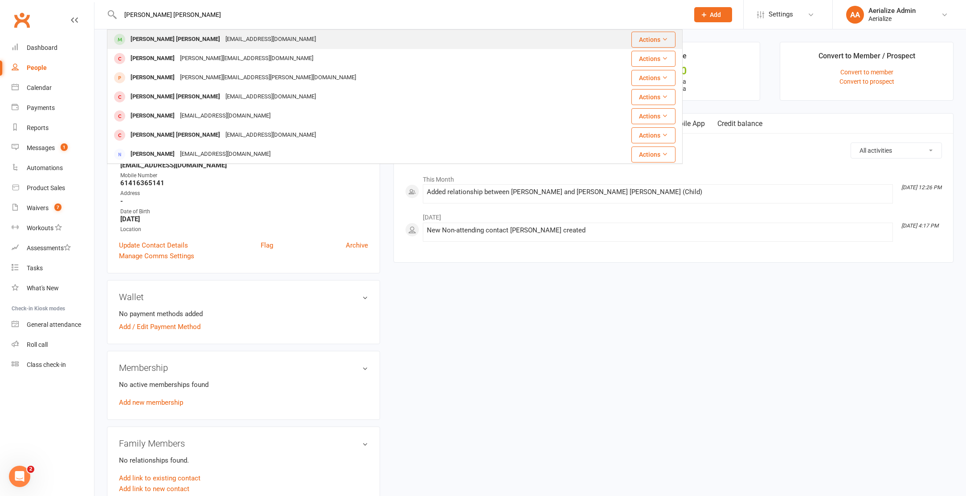
type input "marley young"
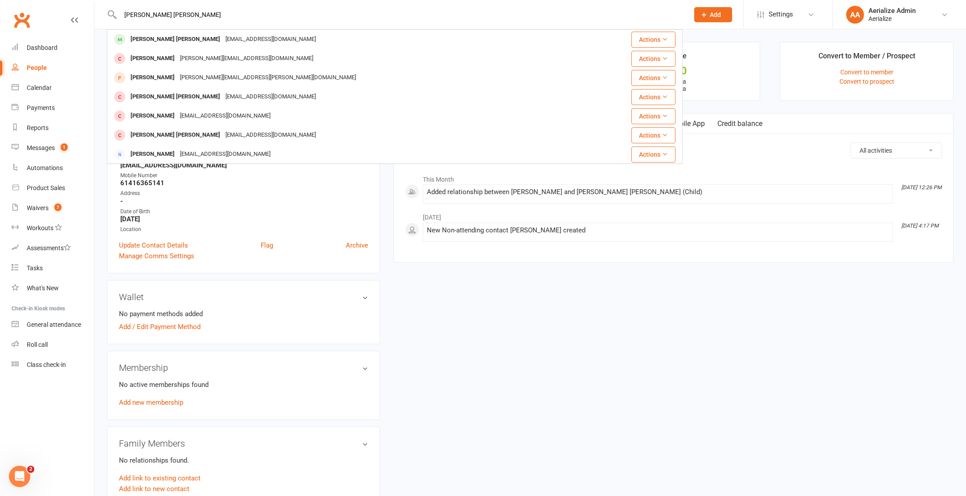
click at [223, 44] on div "steph_campisi@outlook.com" at bounding box center [271, 39] width 96 height 13
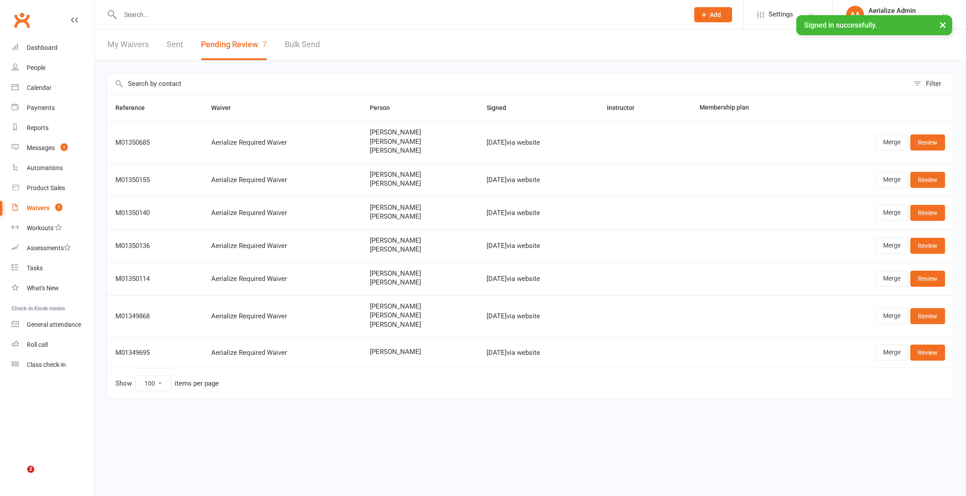
select select "100"
click at [152, 15] on input "text" at bounding box center [400, 14] width 565 height 12
type input "[PERSON_NAME]"
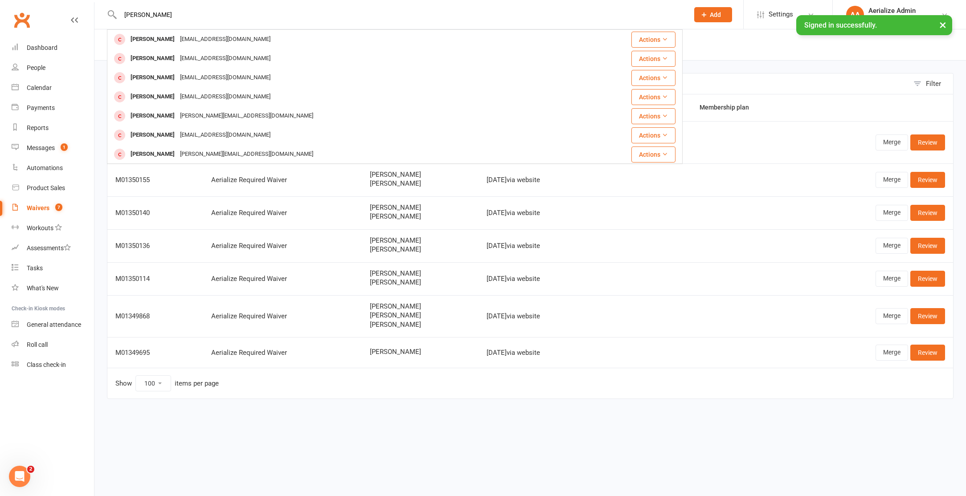
drag, startPoint x: 151, startPoint y: 16, endPoint x: 115, endPoint y: 13, distance: 36.2
click at [115, 13] on div "[PERSON_NAME] Pracy [EMAIL_ADDRESS][DOMAIN_NAME] Actions [PERSON_NAME] [EMAIL_A…" at bounding box center [395, 14] width 576 height 29
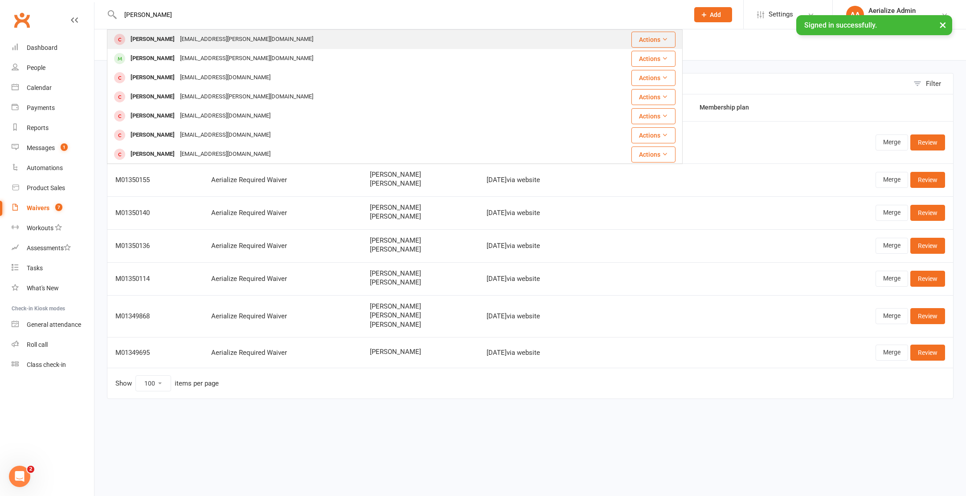
type input "[PERSON_NAME]"
click at [172, 39] on div "[PERSON_NAME]" at bounding box center [152, 39] width 49 height 13
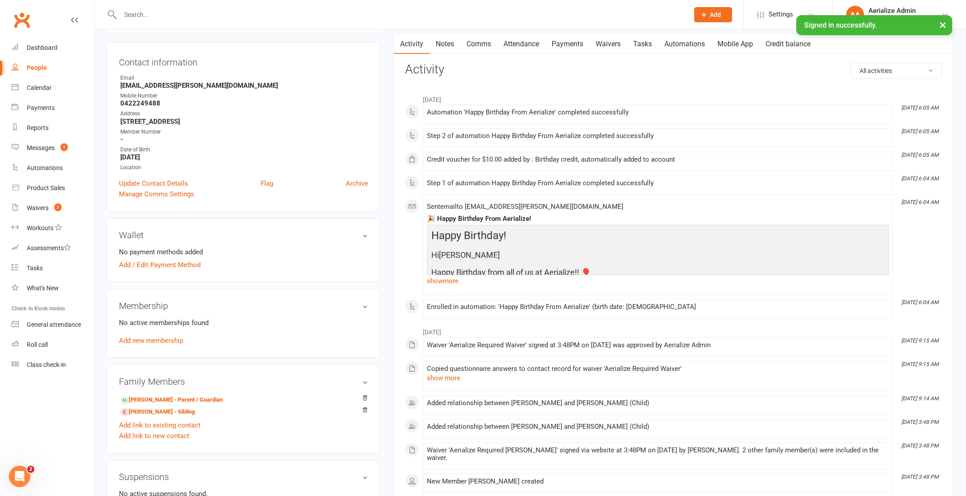
scroll to position [81, 0]
click at [154, 16] on input "text" at bounding box center [400, 14] width 565 height 12
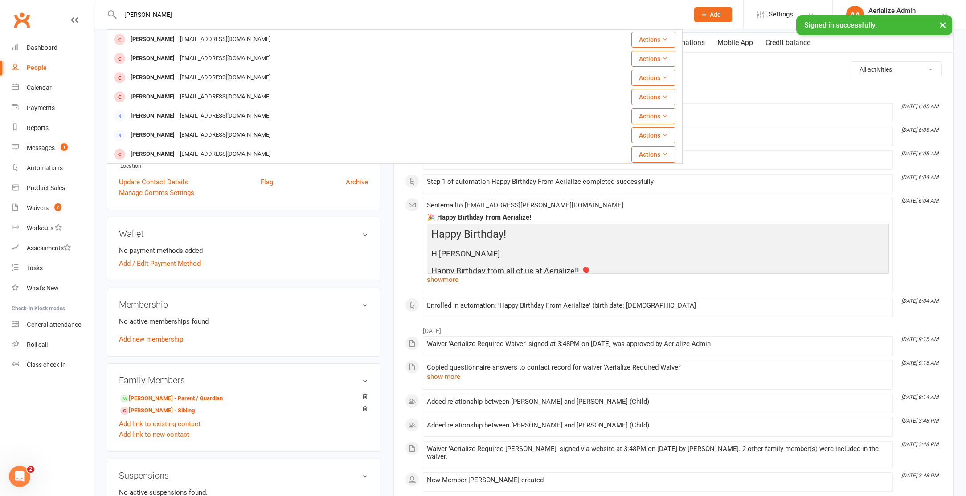
type input "[PERSON_NAME]"
click at [164, 42] on div "[PERSON_NAME]" at bounding box center [152, 39] width 49 height 13
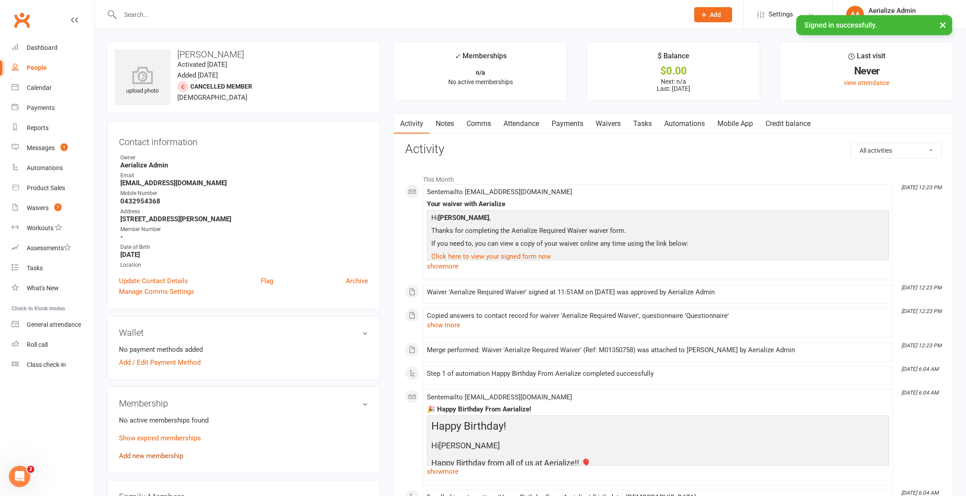
click at [160, 455] on link "Add new membership" at bounding box center [151, 456] width 64 height 8
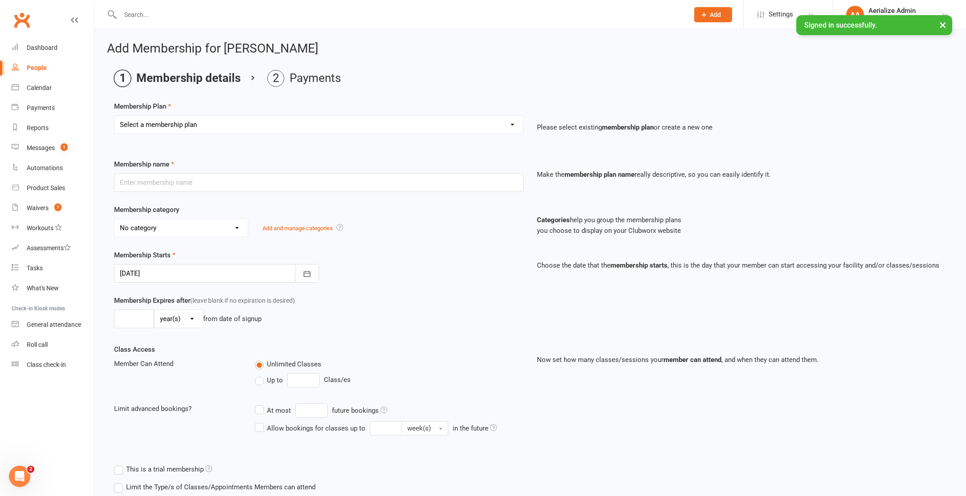
click at [218, 119] on select "Select a membership plan Create new Membership Plan Tiny Tots DROP IN Tiny Tots…" at bounding box center [319, 125] width 409 height 18
select select "19"
click at [115, 116] on select "Select a membership plan Create new Membership Plan Tiny Tots DROP IN Tiny Tots…" at bounding box center [319, 125] width 409 height 18
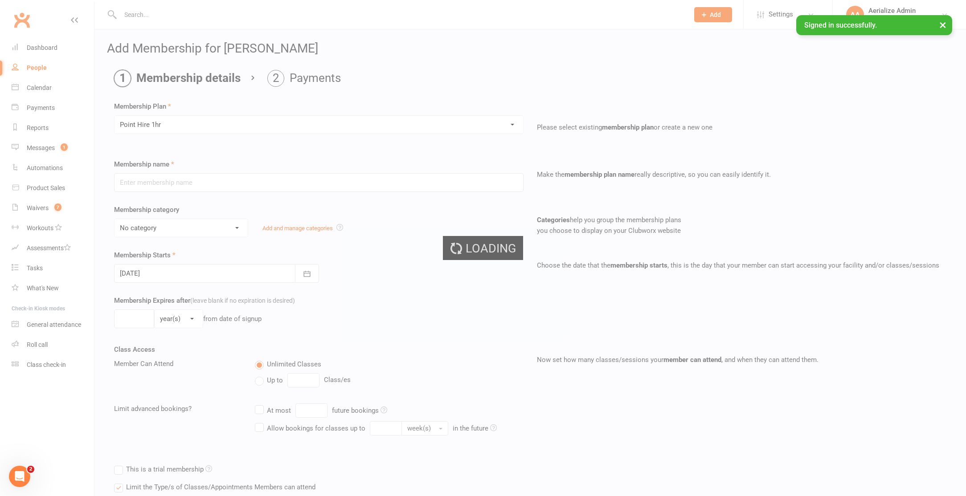
type input "Point Hire 1hr"
select select "8"
type input "8"
select select "0"
type input "1"
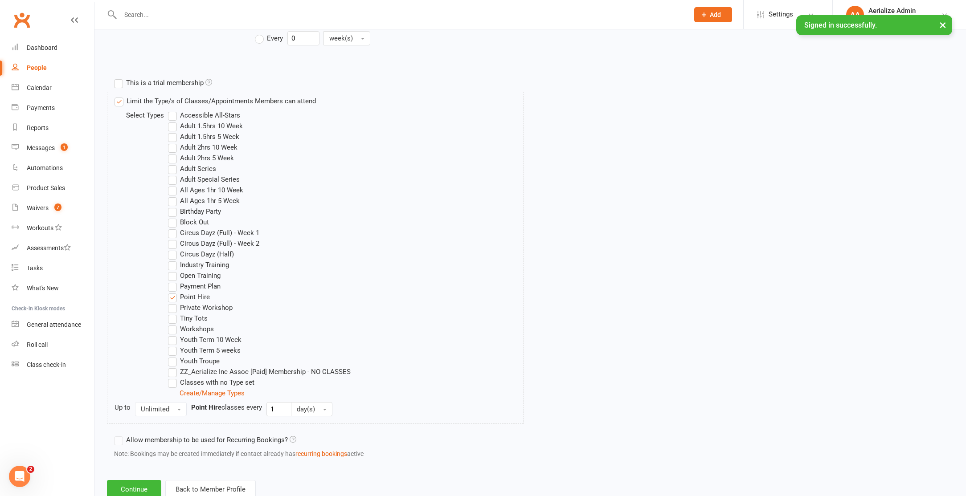
scroll to position [415, 0]
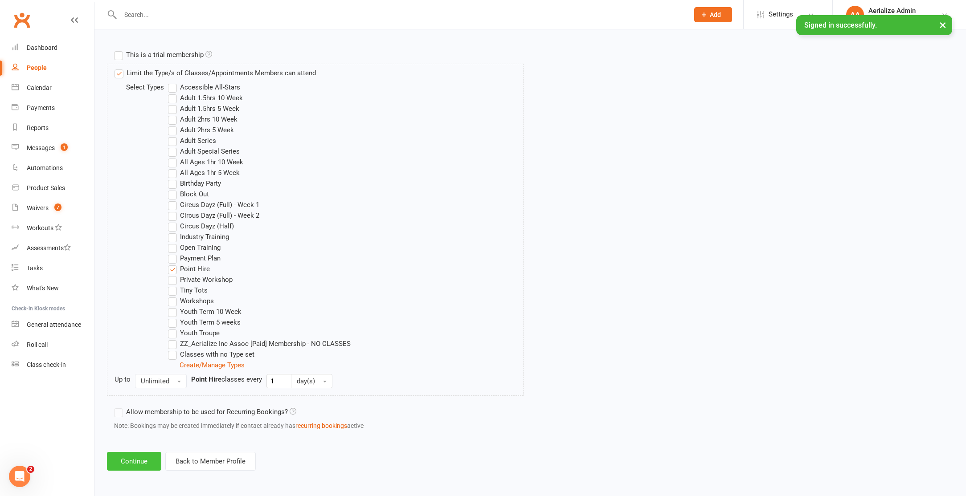
click at [141, 458] on button "Continue" at bounding box center [134, 461] width 54 height 19
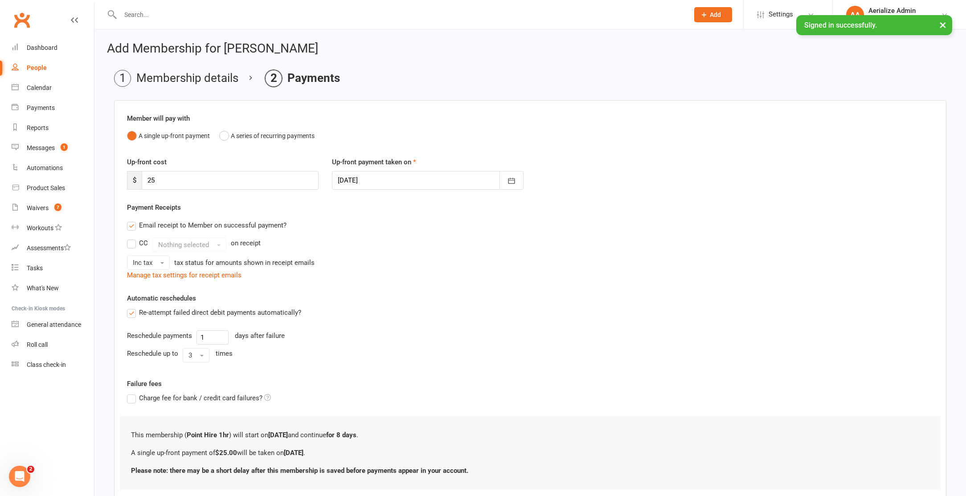
scroll to position [60, 0]
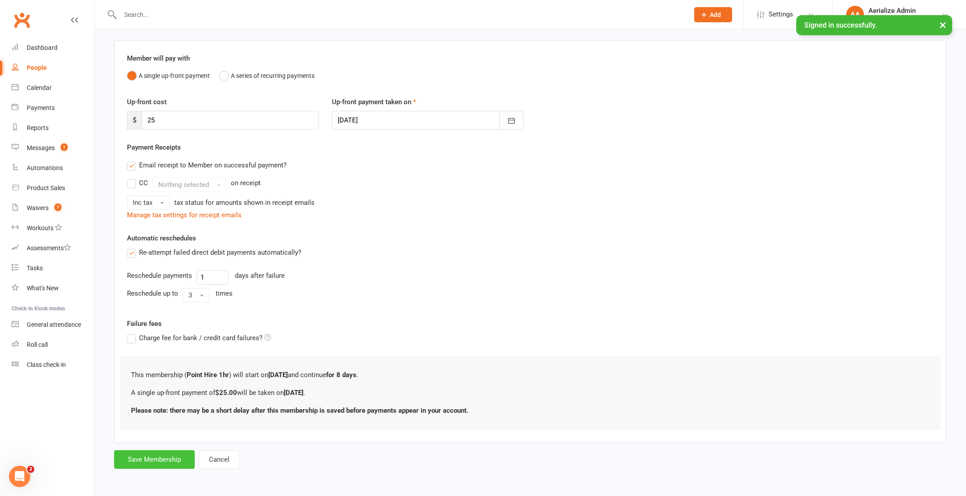
click at [175, 462] on button "Save Membership" at bounding box center [154, 460] width 81 height 19
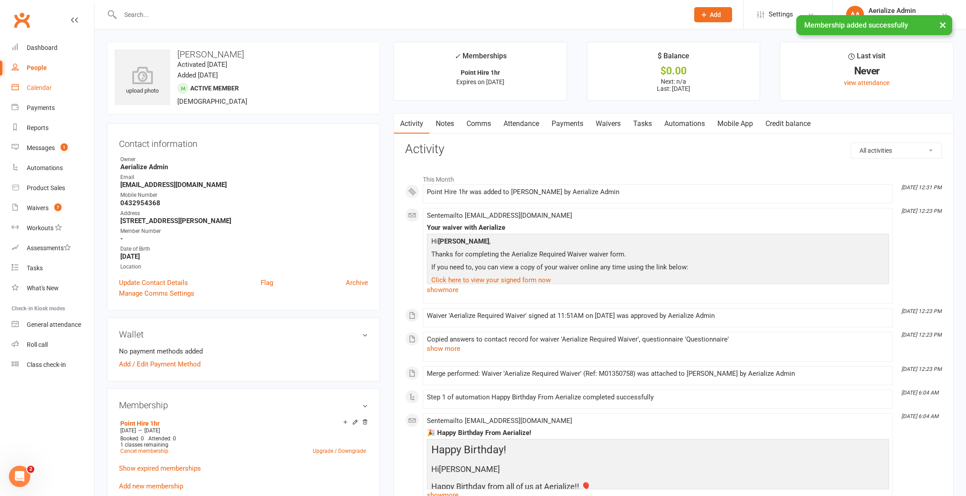
click at [51, 91] on link "Calendar" at bounding box center [53, 88] width 82 height 20
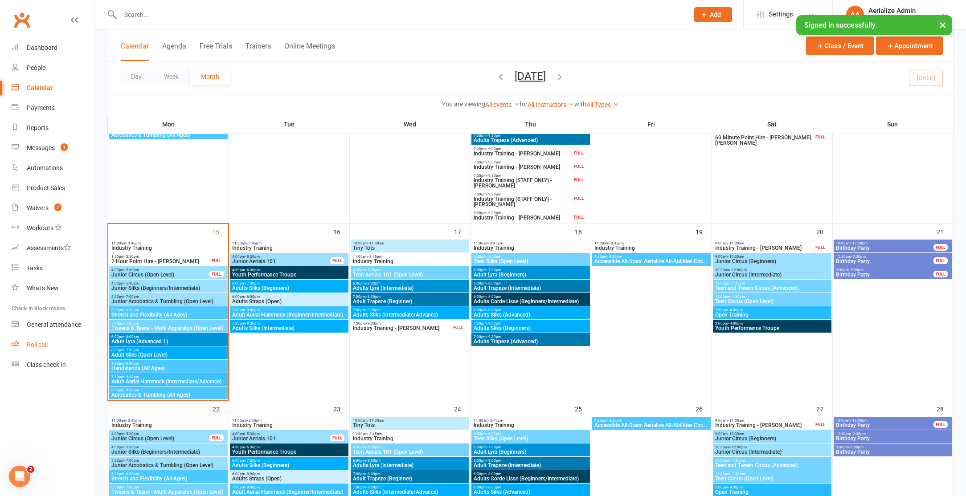
scroll to position [461, 0]
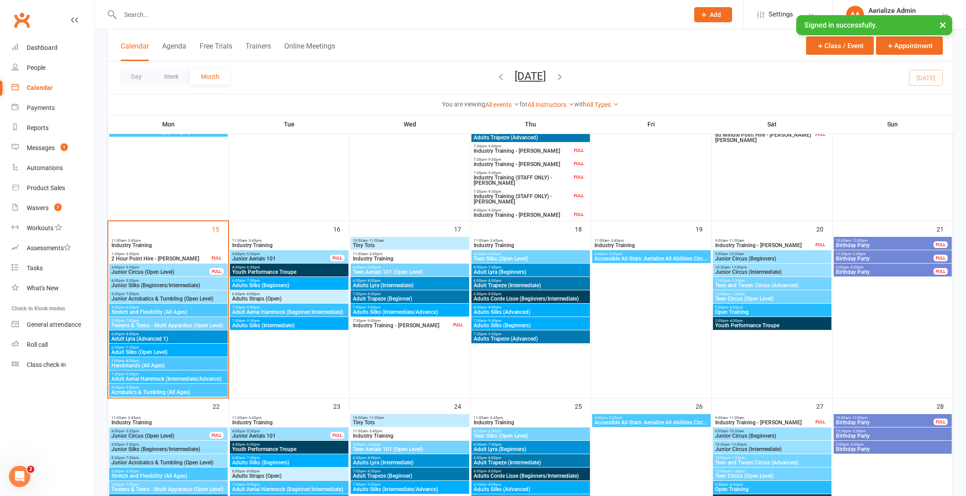
click at [716, 8] on button "Add" at bounding box center [713, 14] width 38 height 15
click at [704, 123] on link "Appointment" at bounding box center [703, 124] width 79 height 21
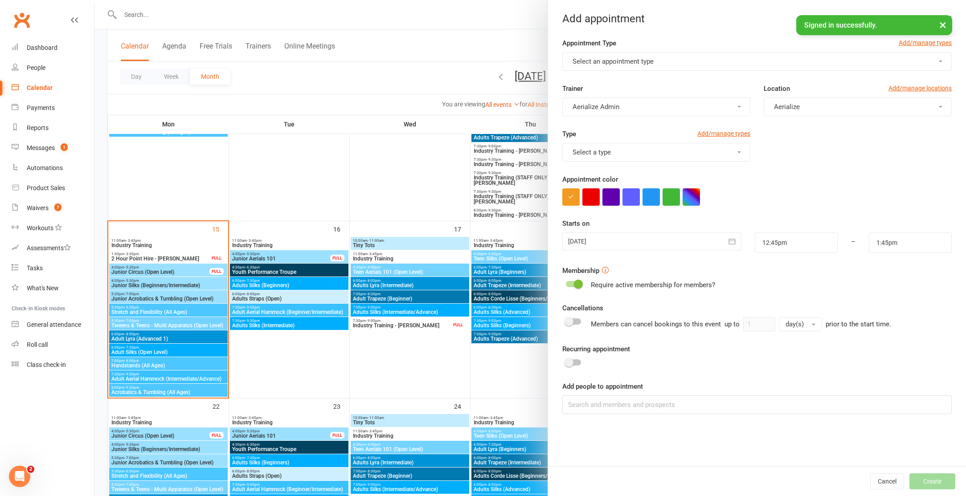
click at [670, 66] on button "Select an appointment type" at bounding box center [757, 61] width 390 height 19
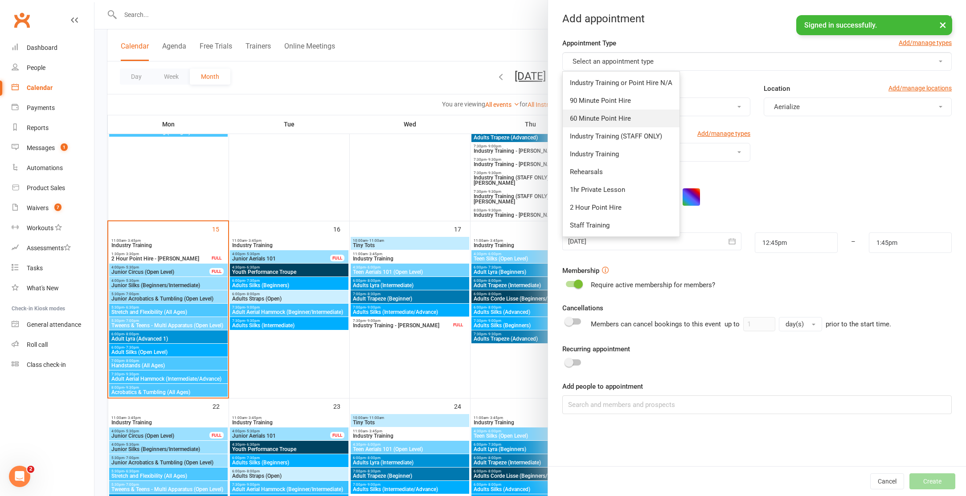
click at [598, 119] on span "60 Minute Point Hire" at bounding box center [600, 119] width 61 height 8
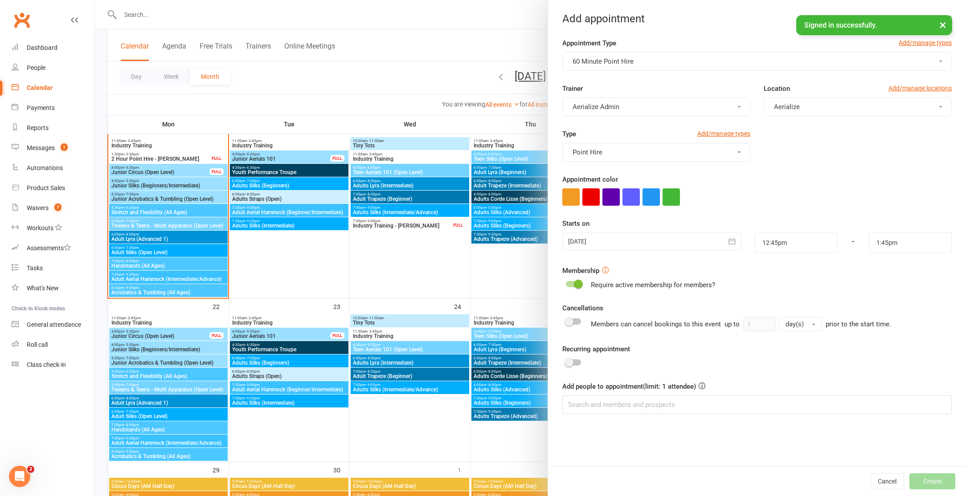
scroll to position [567, 0]
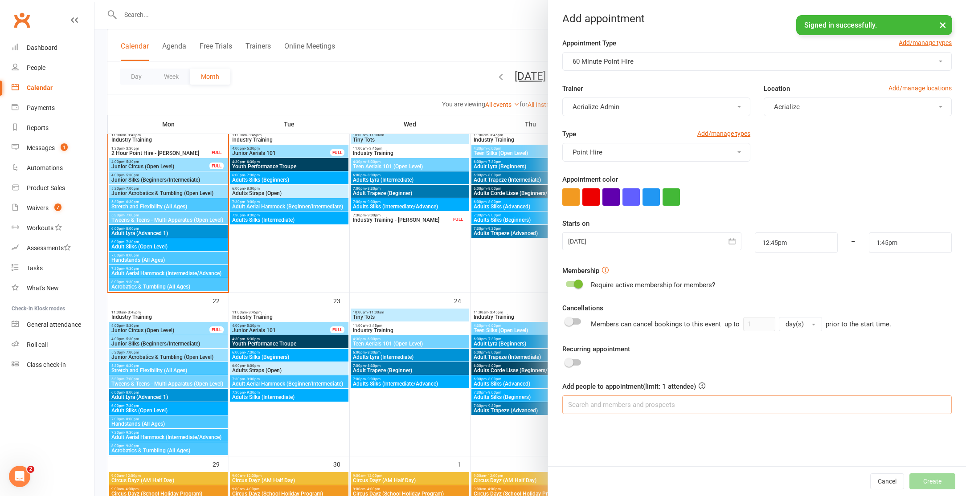
click at [603, 408] on input at bounding box center [757, 405] width 390 height 19
click at [696, 242] on div at bounding box center [651, 242] width 179 height 18
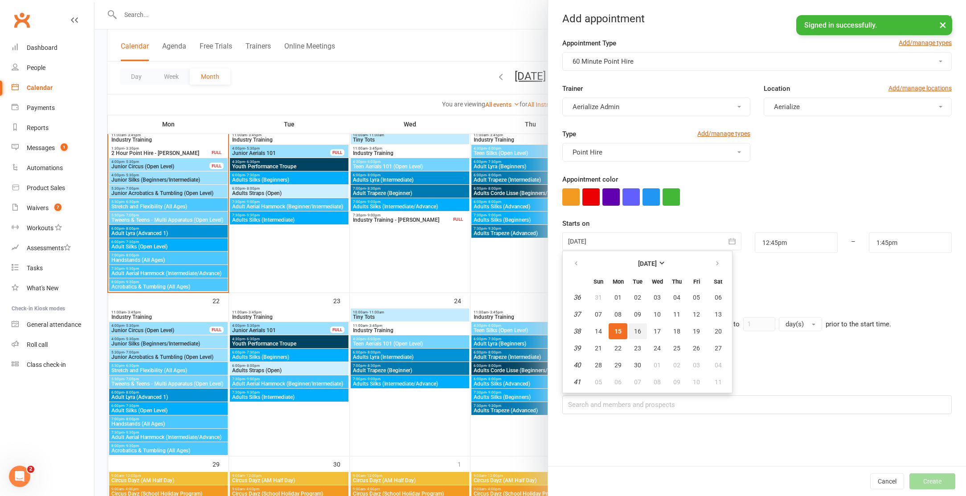
click at [641, 328] on button "16" at bounding box center [637, 332] width 19 height 16
type input "[DATE]"
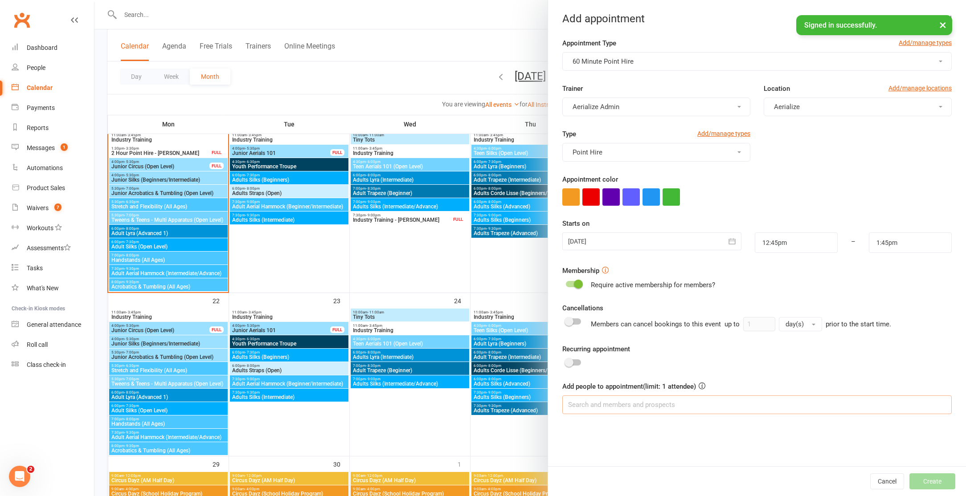
click at [607, 407] on input at bounding box center [757, 405] width 390 height 19
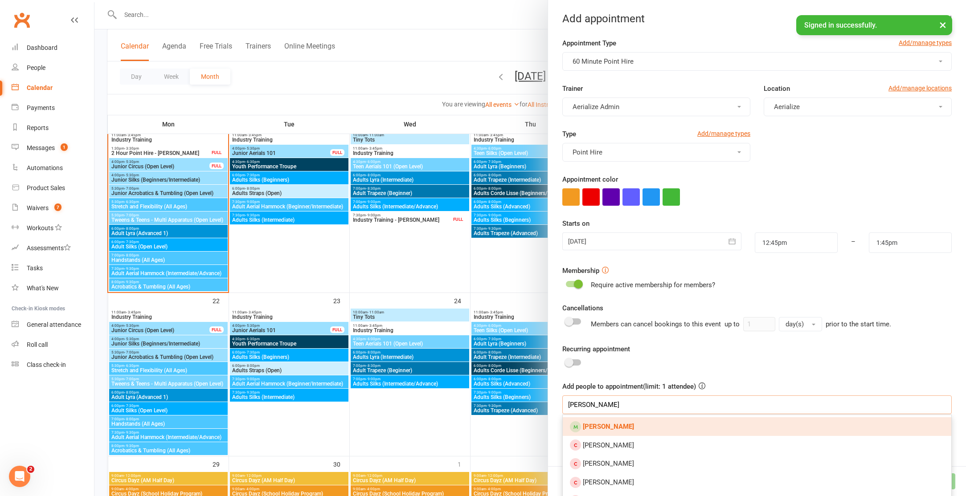
type input "[PERSON_NAME]"
click at [619, 424] on strong "[PERSON_NAME]" at bounding box center [608, 427] width 51 height 8
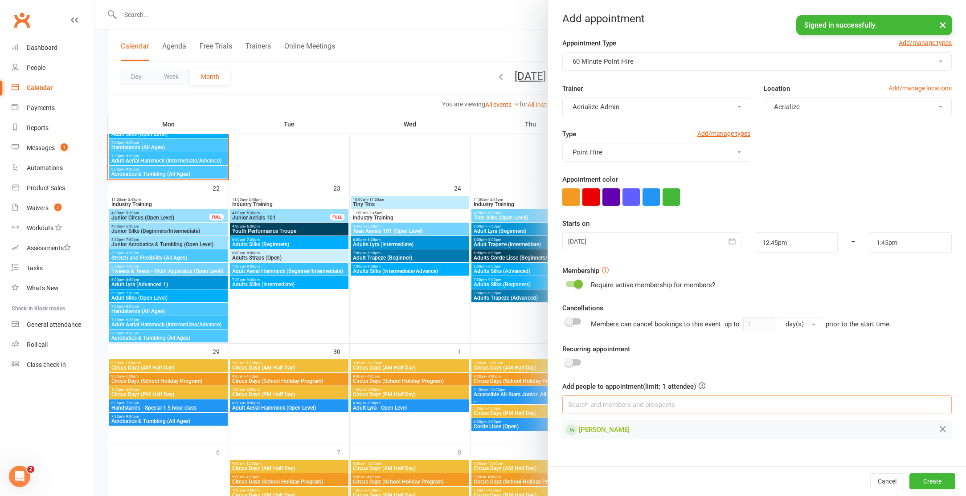
scroll to position [679, 0]
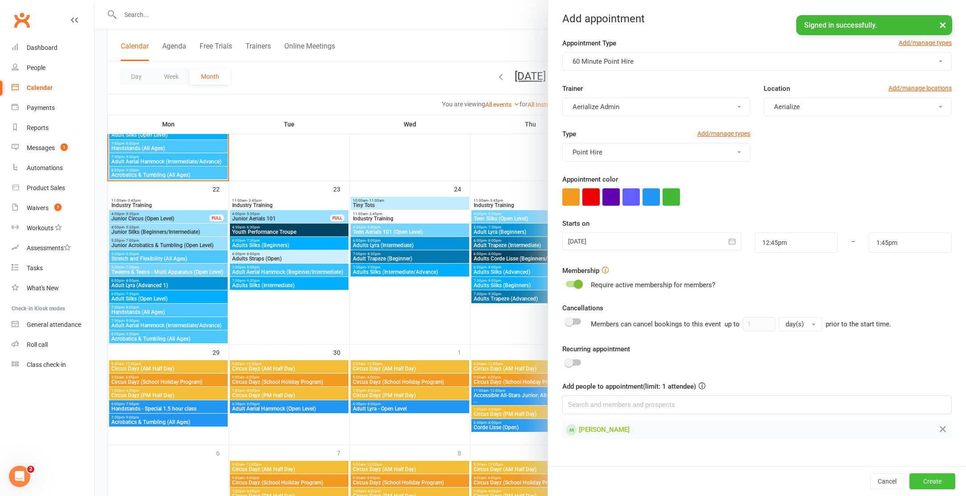
click at [932, 480] on button "Create" at bounding box center [933, 482] width 46 height 16
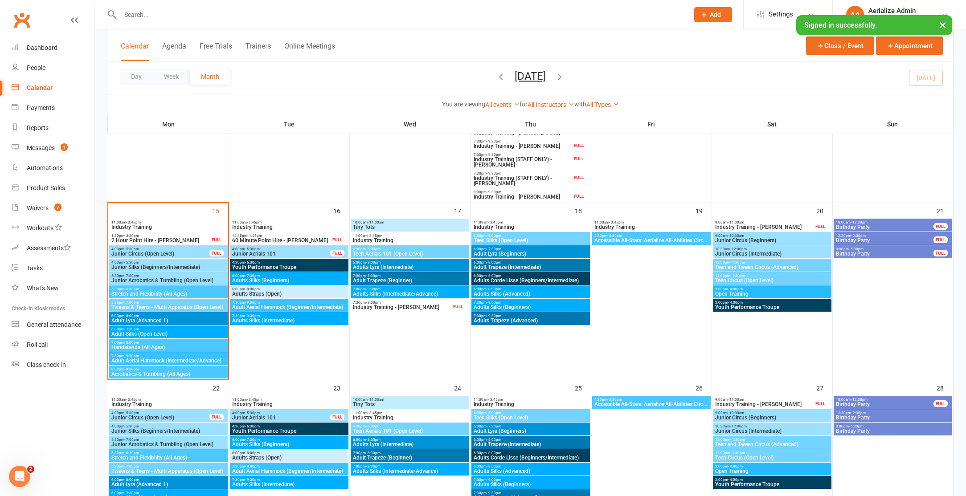
scroll to position [472, 0]
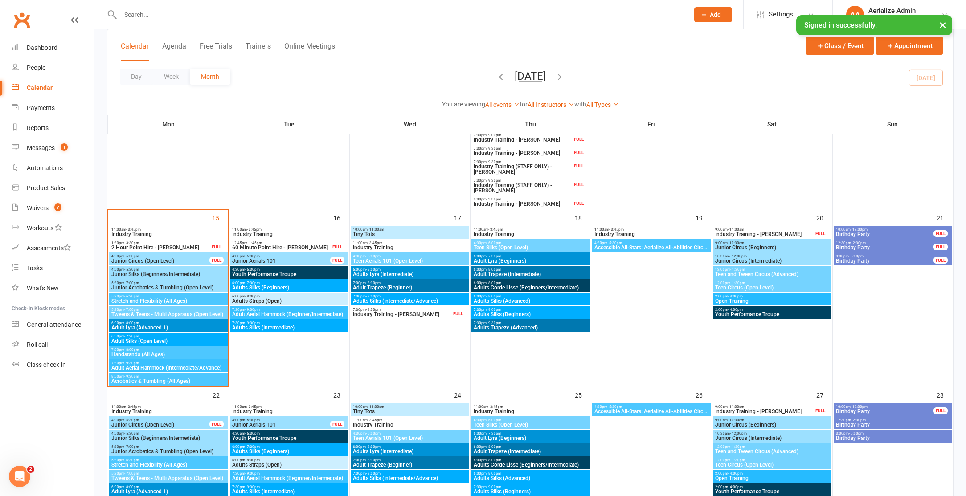
click at [275, 243] on span "12:45pm - 1:45pm" at bounding box center [281, 243] width 99 height 4
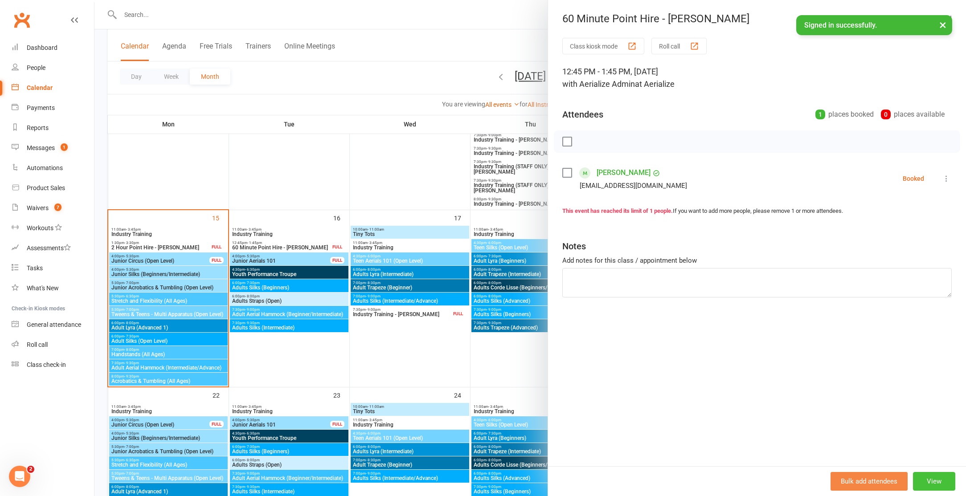
click at [942, 483] on button "View" at bounding box center [934, 481] width 42 height 19
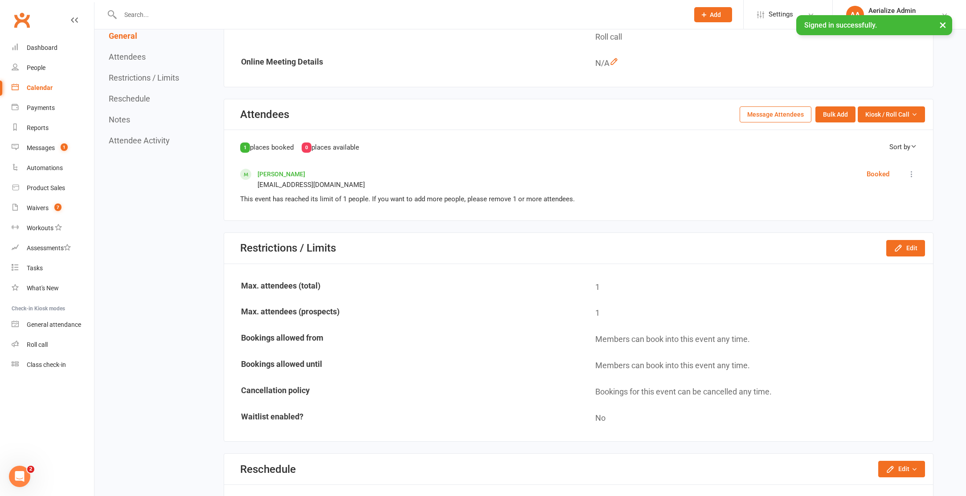
scroll to position [410, 0]
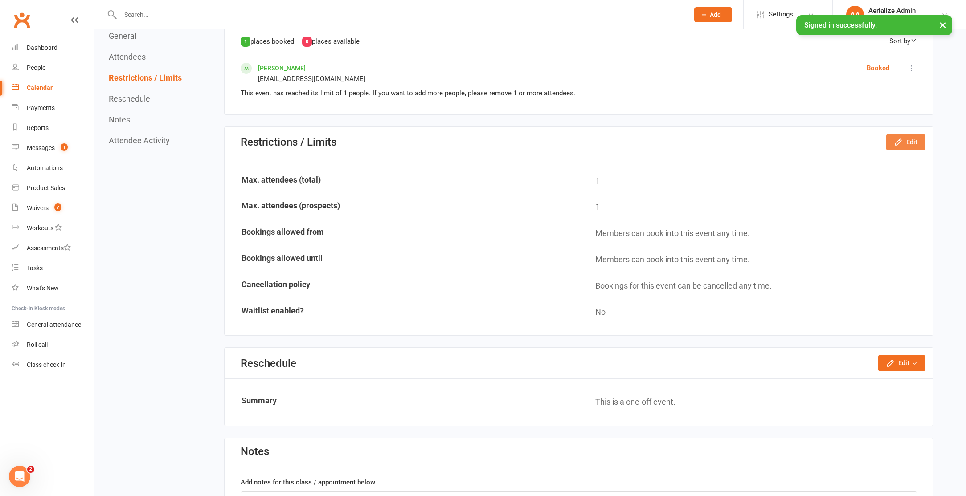
click at [898, 139] on icon "button" at bounding box center [898, 142] width 9 height 9
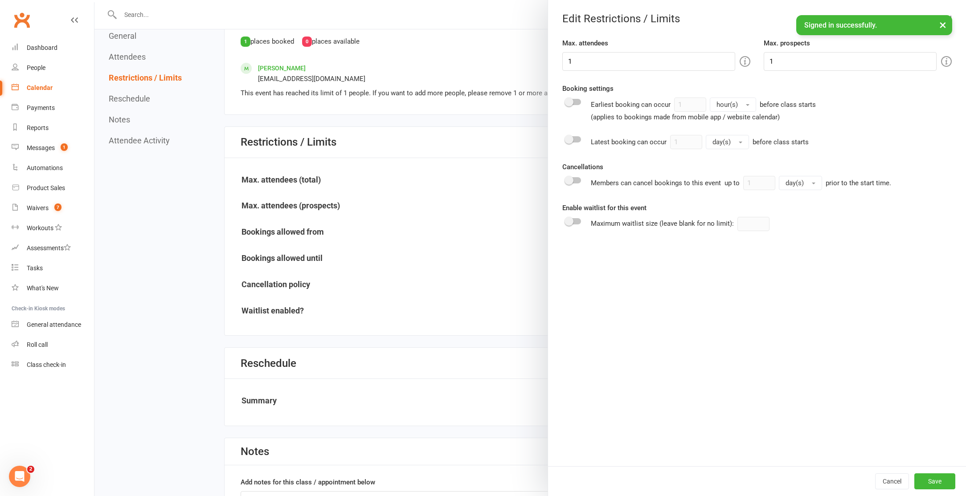
click at [387, 259] on div at bounding box center [530, 248] width 872 height 496
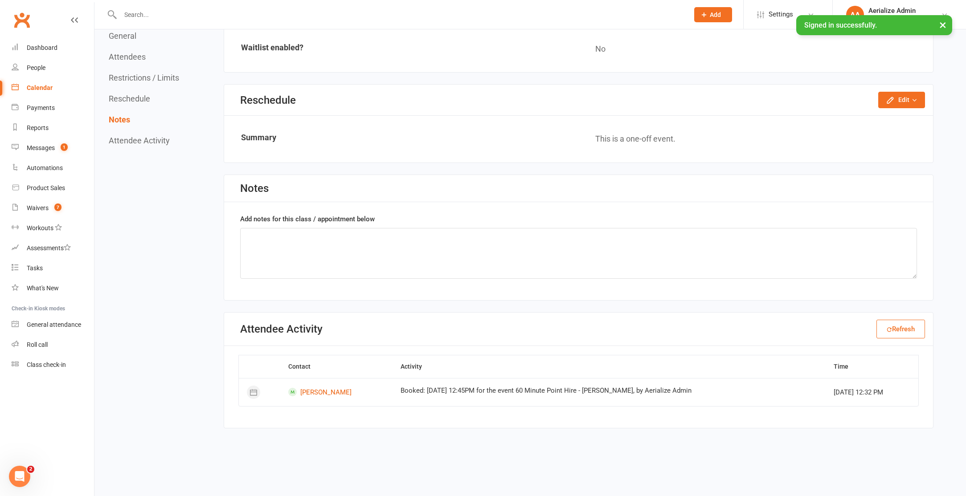
scroll to position [675, 0]
click at [431, 390] on div "Booked: [DATE] 12:45PM for the event 60 Minute Point Hire - [PERSON_NAME], by A…" at bounding box center [610, 390] width 418 height 8
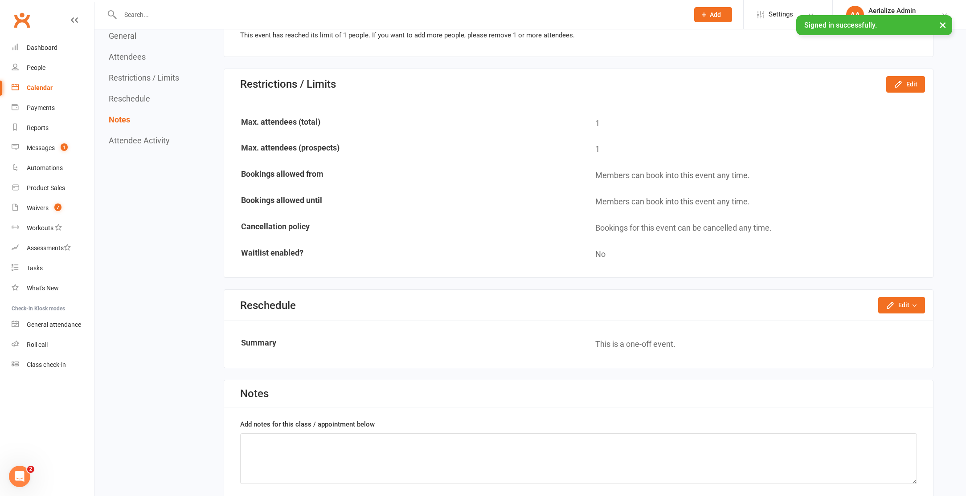
scroll to position [334, 0]
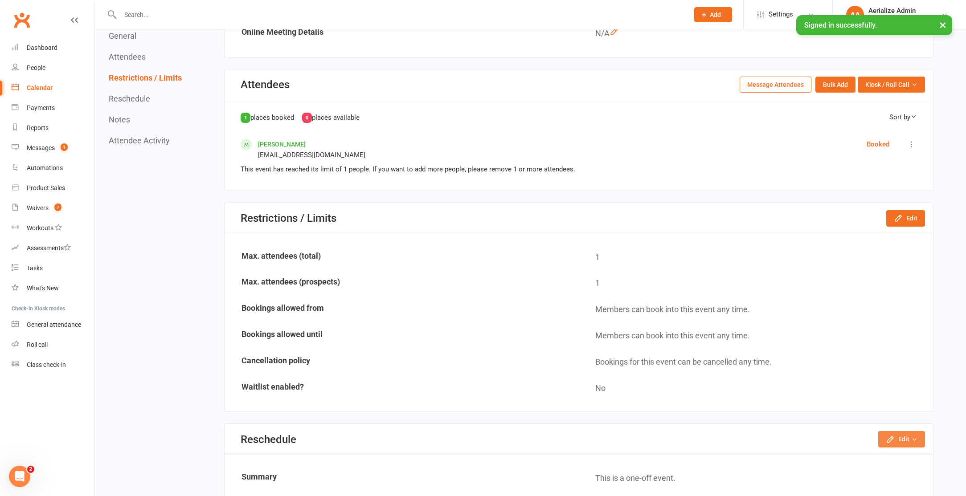
click at [900, 441] on button "Edit" at bounding box center [901, 439] width 47 height 16
click at [890, 458] on link "Reschedule this event only" at bounding box center [878, 460] width 94 height 18
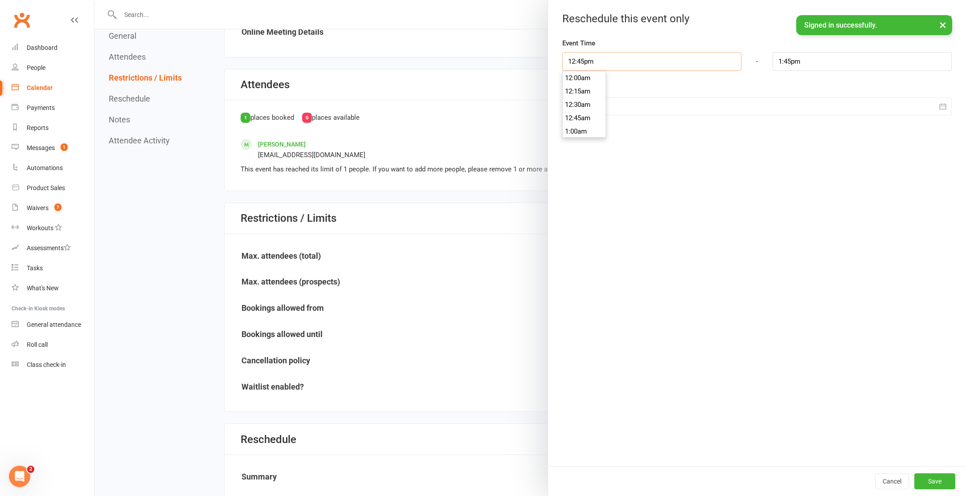
scroll to position [669, 0]
drag, startPoint x: 599, startPoint y: 59, endPoint x: 573, endPoint y: 77, distance: 32.1
click at [573, 71] on div "12:45pm 12:00am 12:15am 12:30am 12:45am 1:00am 1:15am 1:30am 1:45am 2:00am 2:15…" at bounding box center [652, 61] width 193 height 19
type input "12:00pm"
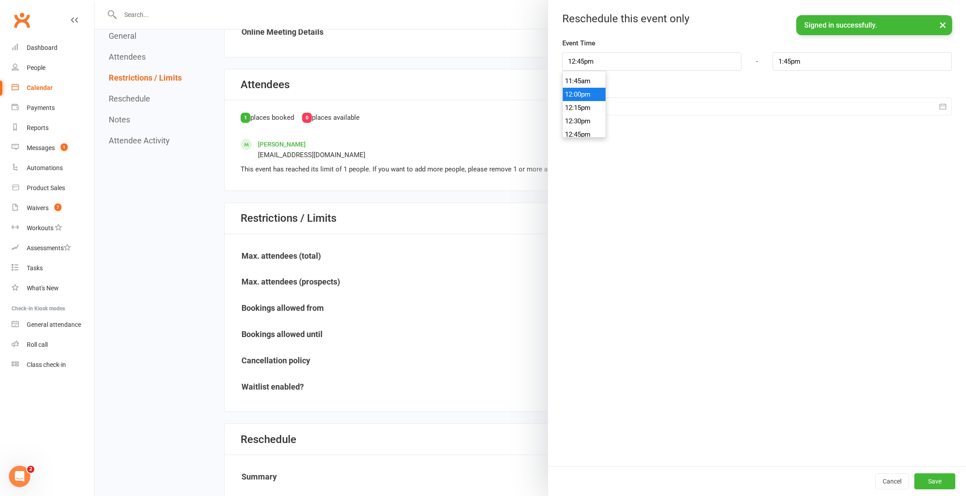
type input "1:00pm"
click at [581, 92] on li "12:00pm" at bounding box center [584, 94] width 43 height 13
click at [935, 481] on button "Save" at bounding box center [935, 482] width 41 height 16
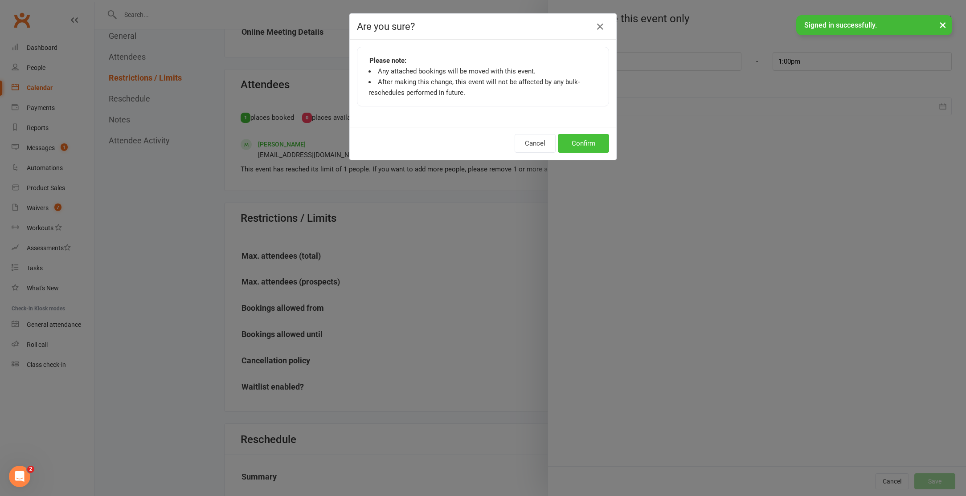
click at [580, 147] on button "Confirm" at bounding box center [583, 143] width 51 height 19
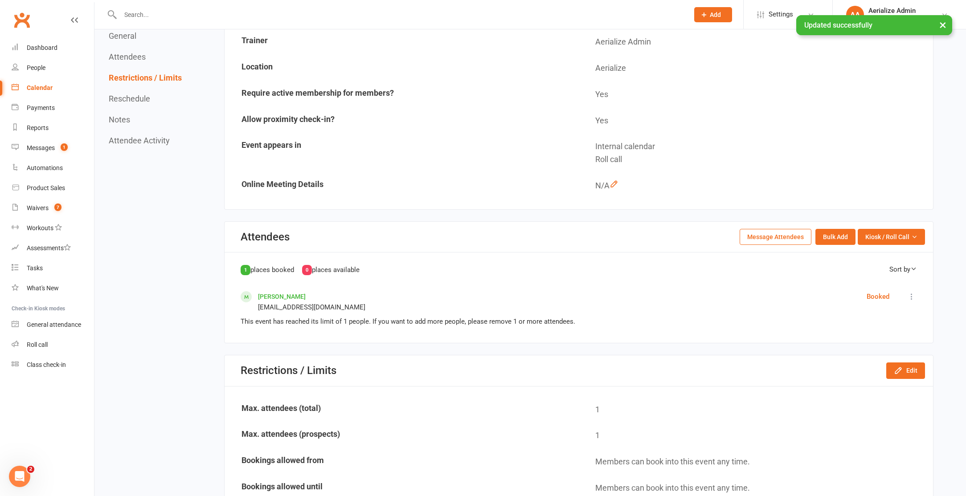
scroll to position [0, 0]
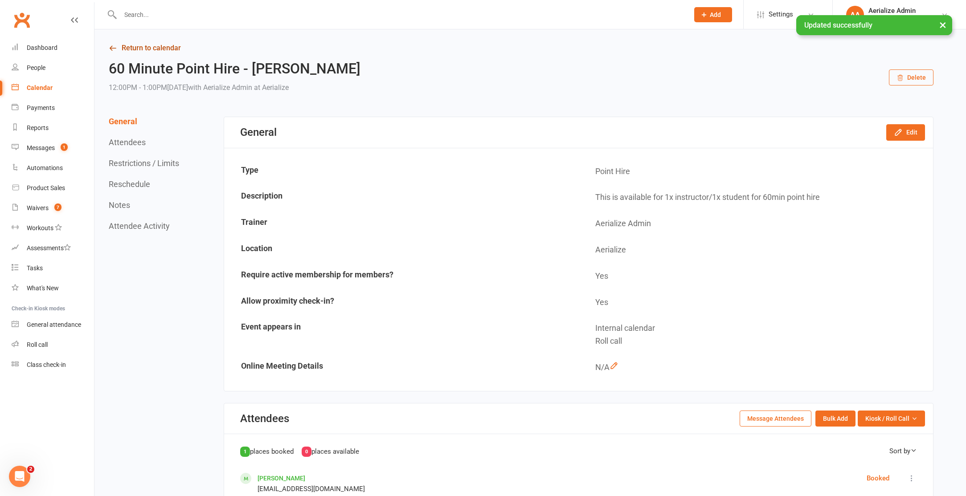
click at [139, 49] on link "Return to calendar" at bounding box center [521, 48] width 825 height 12
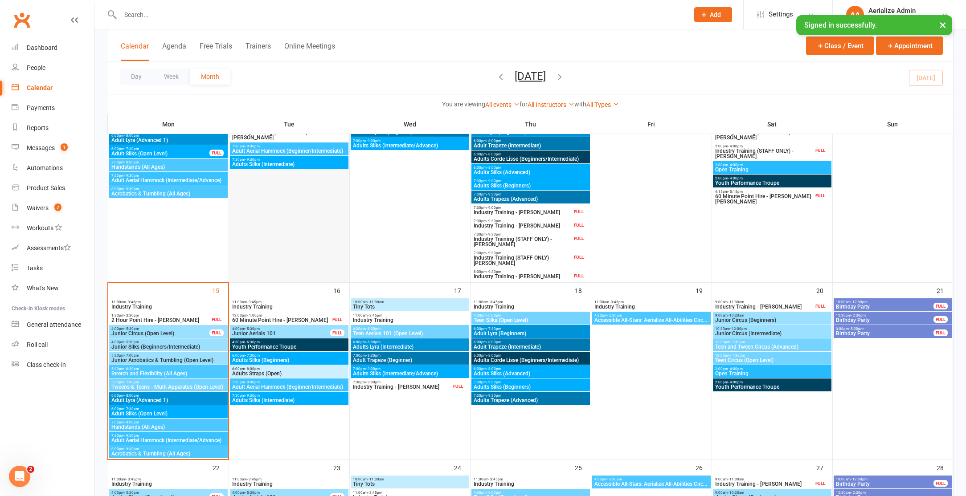
scroll to position [400, 0]
click at [172, 21] on input "text" at bounding box center [400, 14] width 565 height 12
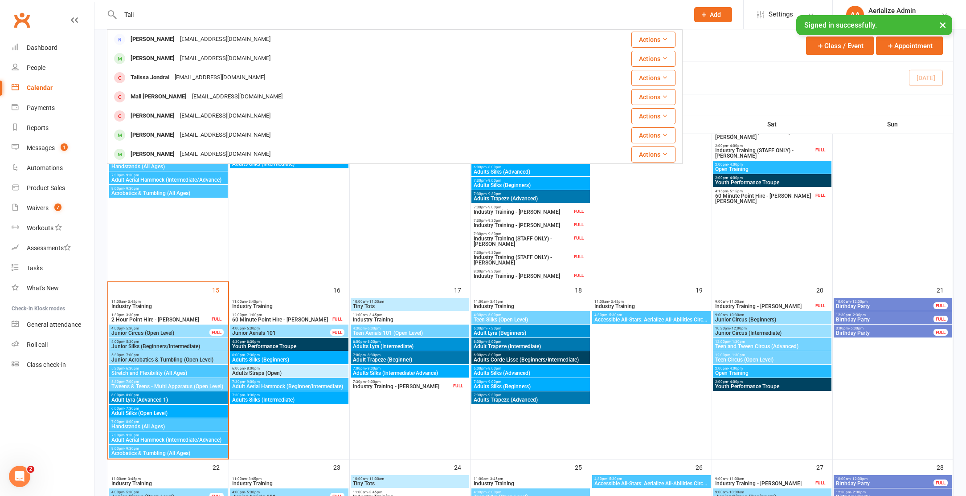
type input "Tali"
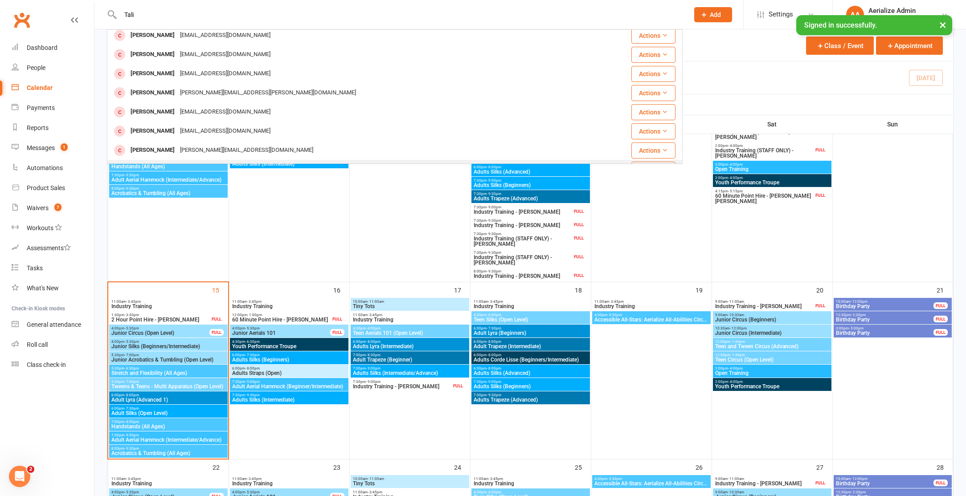
scroll to position [0, 0]
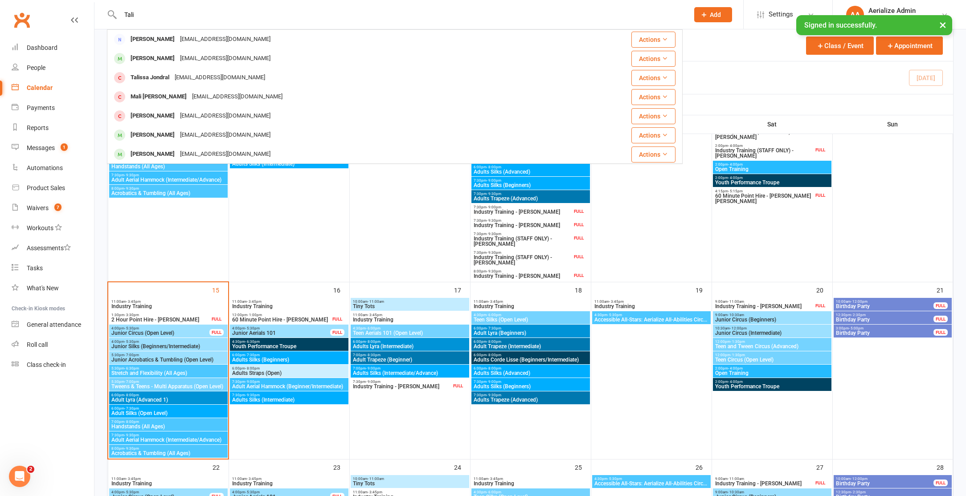
drag, startPoint x: 144, startPoint y: 14, endPoint x: 123, endPoint y: 13, distance: 21.0
click at [123, 12] on input "Tali" at bounding box center [400, 14] width 565 height 12
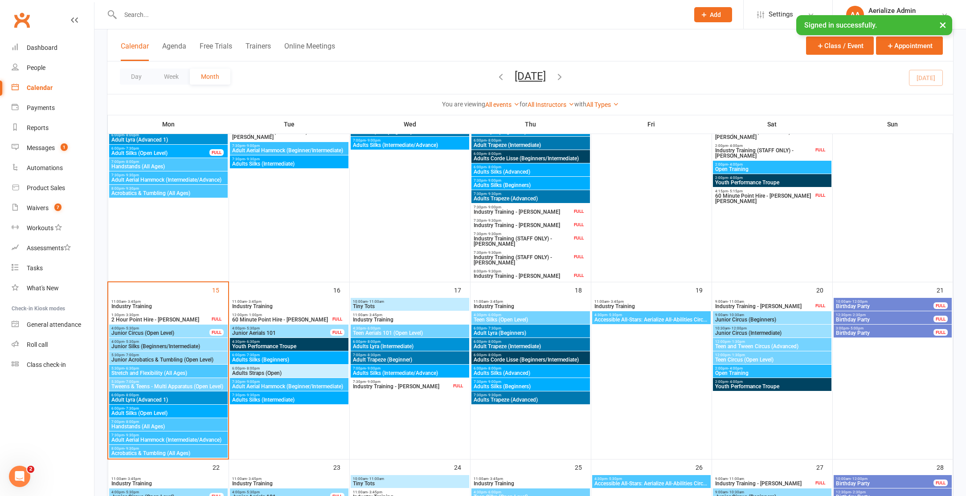
click at [123, 304] on span "Industry Training" at bounding box center [168, 306] width 115 height 5
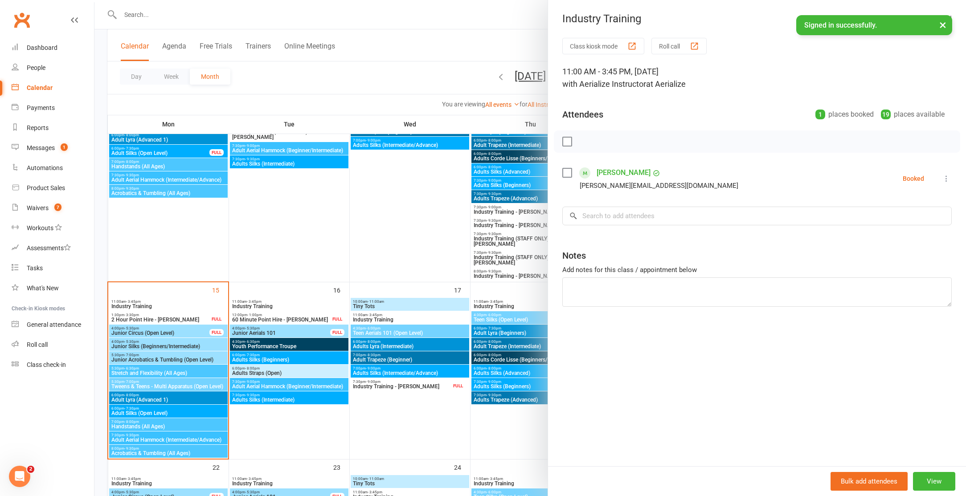
click at [570, 171] on label at bounding box center [566, 172] width 9 height 9
click at [588, 139] on icon "button" at bounding box center [587, 142] width 10 height 10
click at [438, 19] on div at bounding box center [530, 248] width 872 height 496
